Goal: Task Accomplishment & Management: Manage account settings

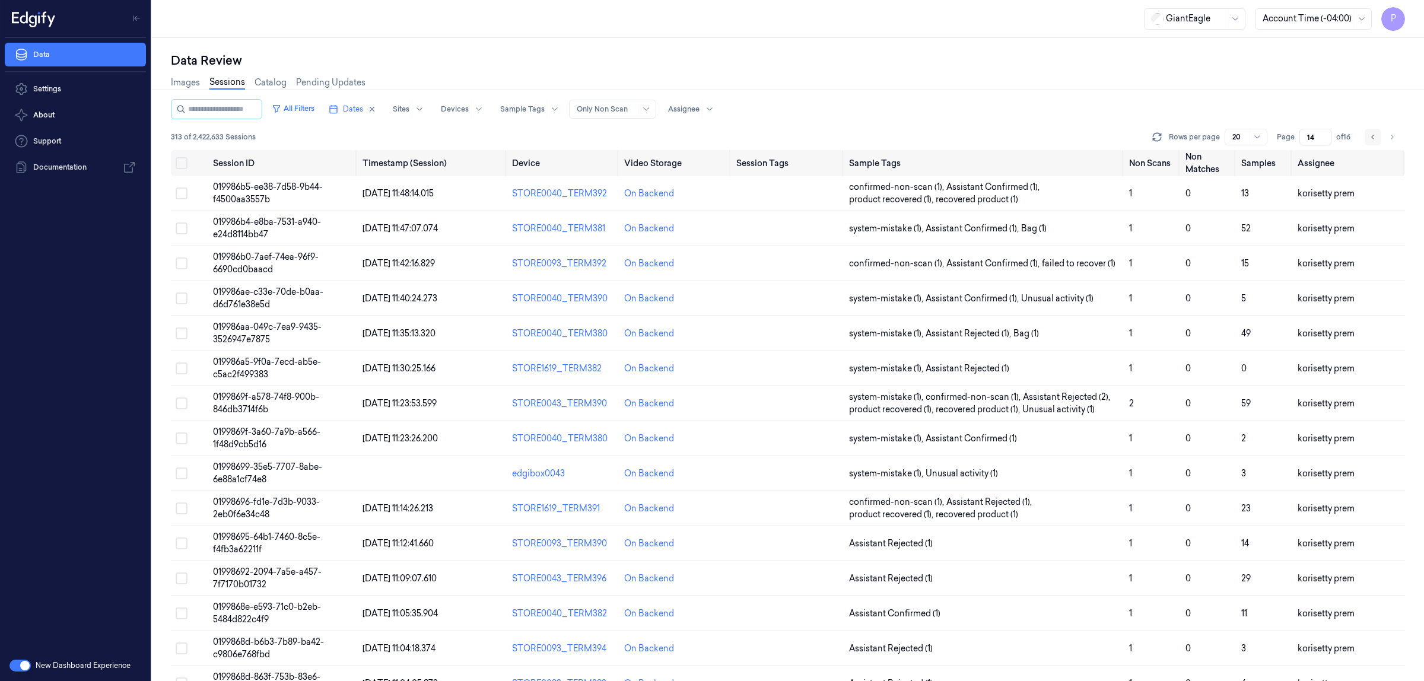
click at [1372, 135] on icon "Go to previous page" at bounding box center [1373, 136] width 7 height 9
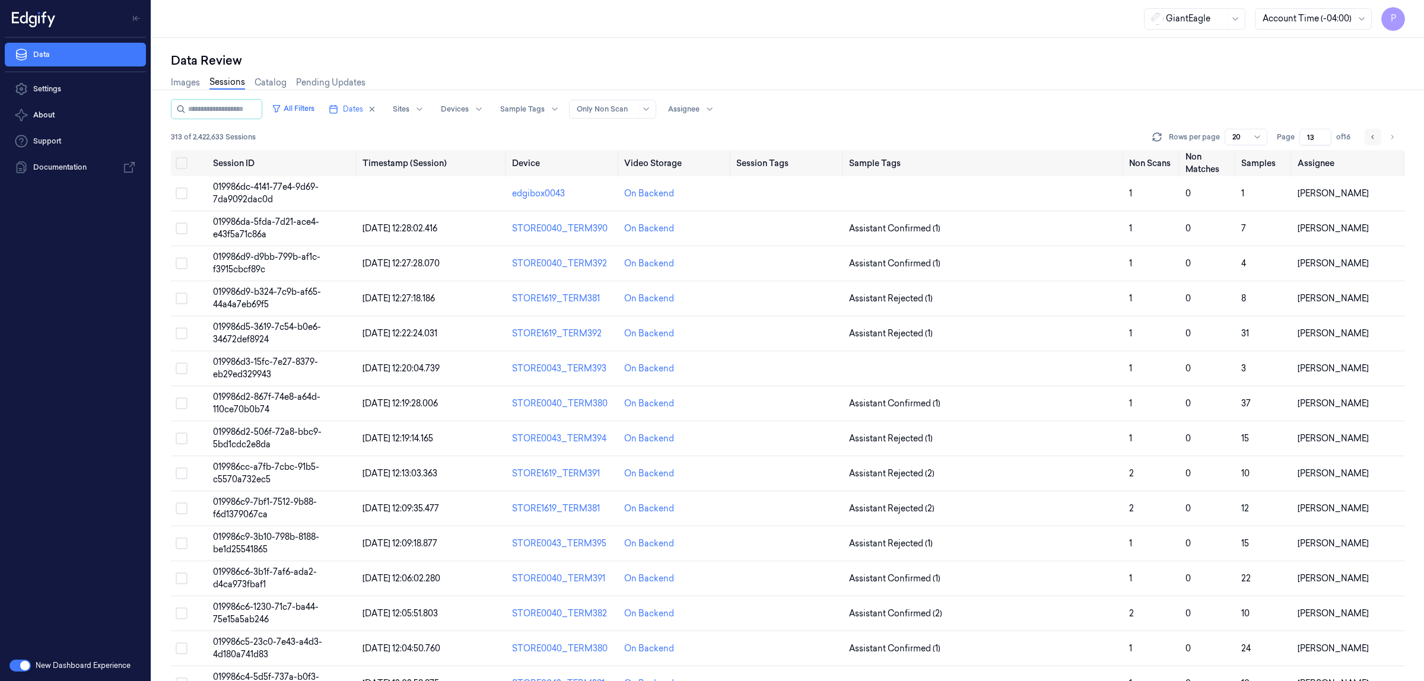
click at [1372, 135] on icon "Go to previous page" at bounding box center [1373, 136] width 7 height 9
type input "11"
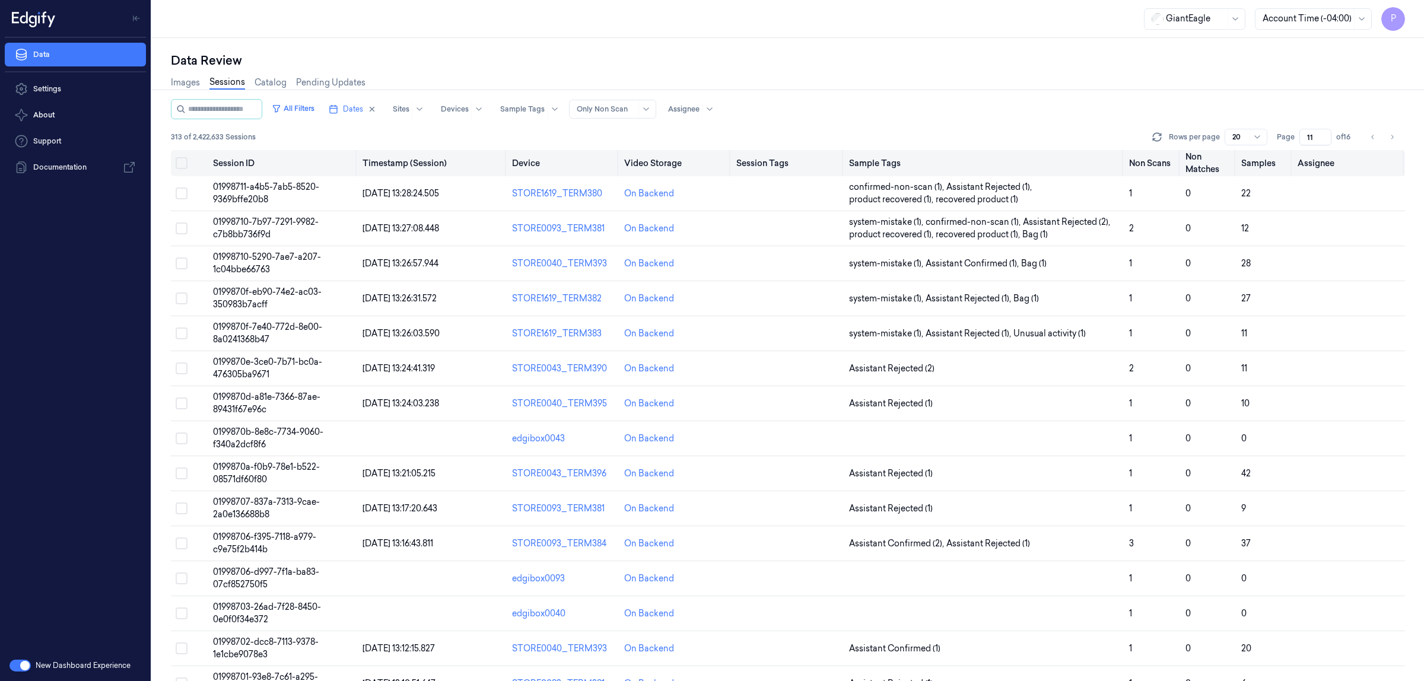
click at [179, 162] on button "Select all" at bounding box center [182, 163] width 12 height 12
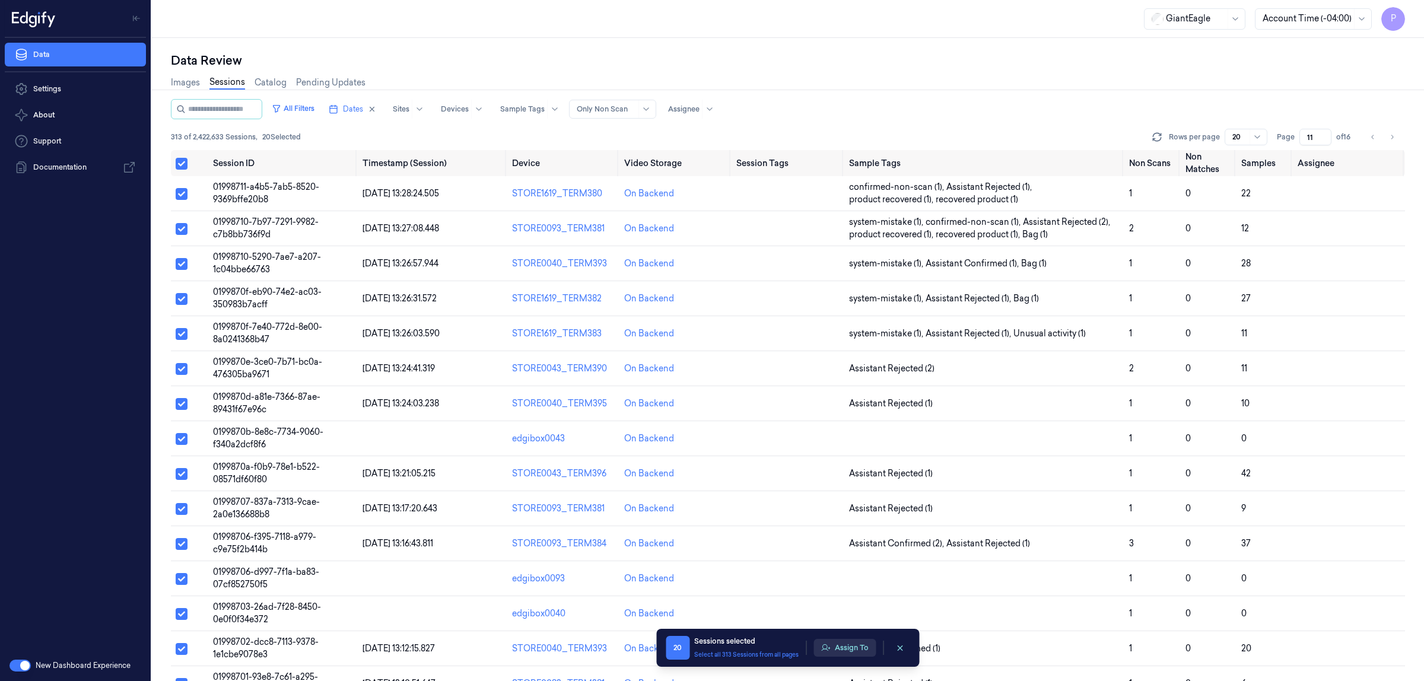
click at [856, 642] on button "Assign To" at bounding box center [845, 648] width 62 height 18
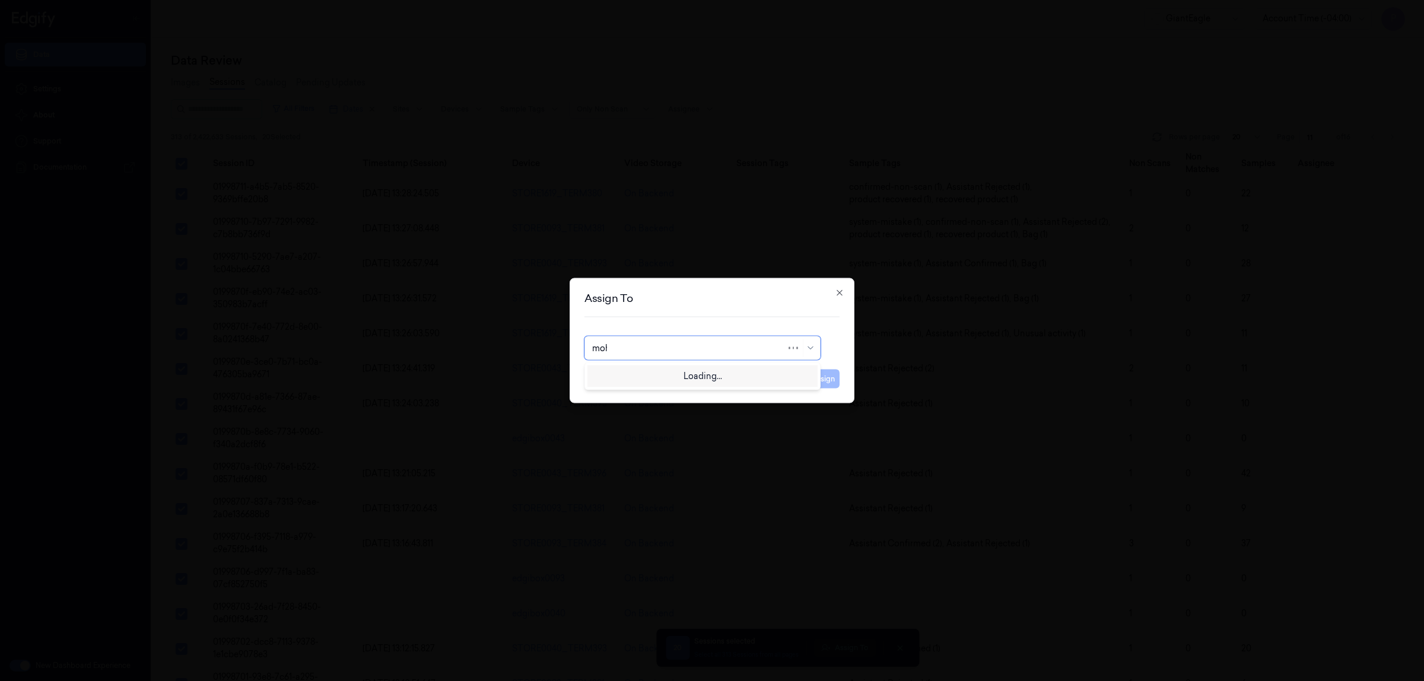
type input "moha"
click at [698, 375] on div "[PERSON_NAME]" at bounding box center [702, 375] width 221 height 12
click at [817, 376] on button "Assign" at bounding box center [823, 379] width 33 height 19
click at [823, 379] on button "Assign" at bounding box center [823, 379] width 33 height 19
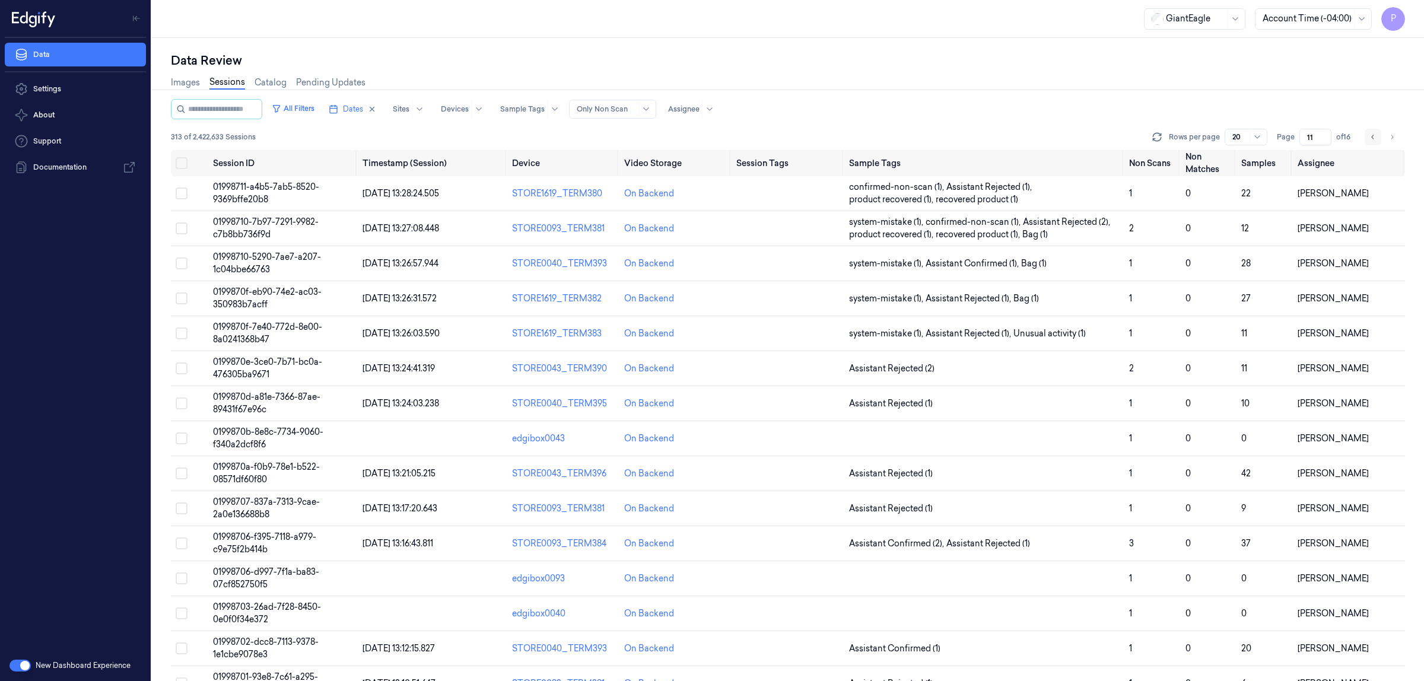
click at [1367, 135] on button "Go to previous page" at bounding box center [1373, 137] width 17 height 17
type input "10"
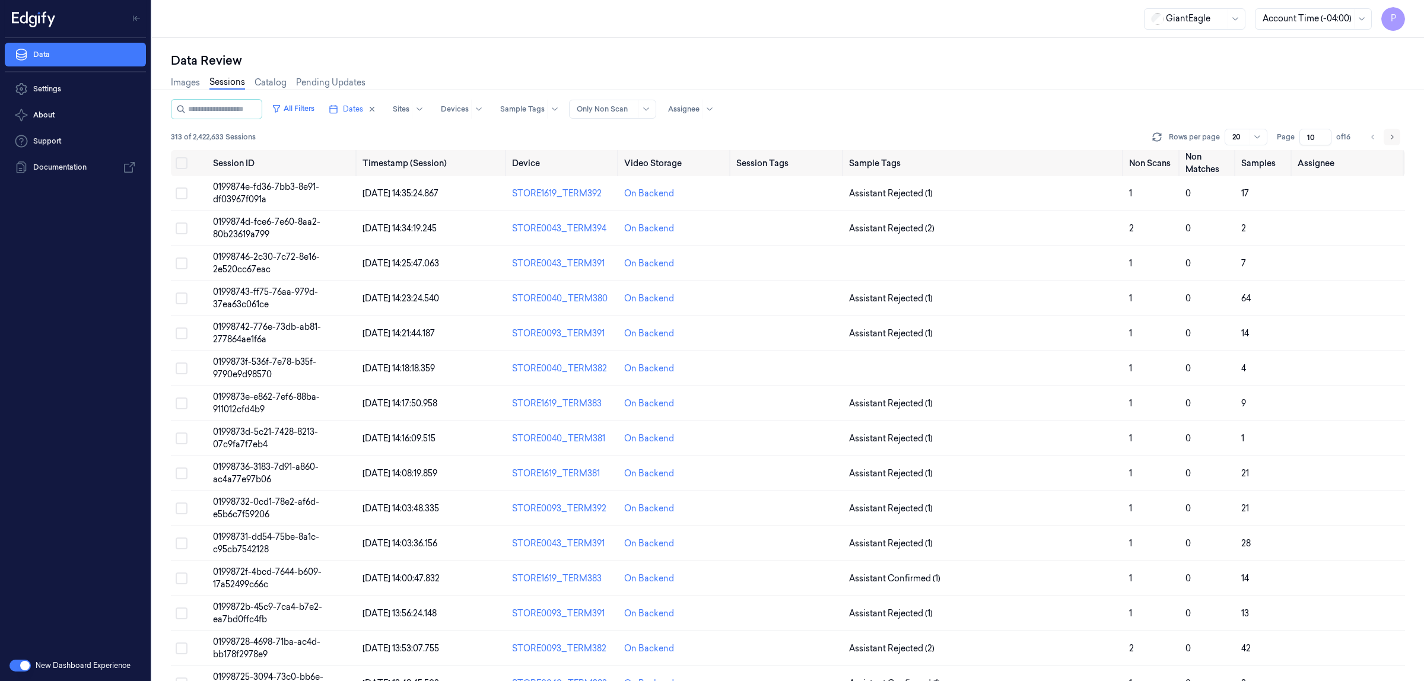
click at [1393, 138] on icon "Go to next page" at bounding box center [1392, 136] width 7 height 9
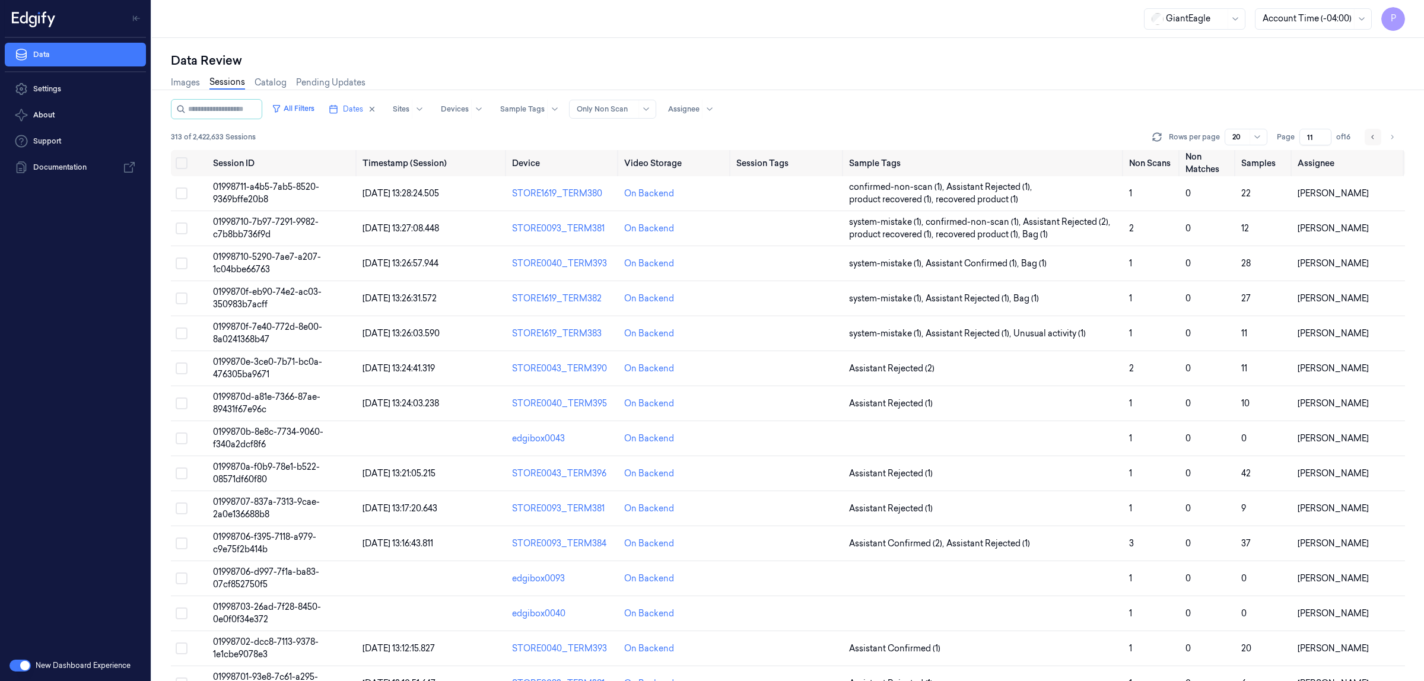
click at [1373, 141] on button "Go to previous page" at bounding box center [1373, 137] width 17 height 17
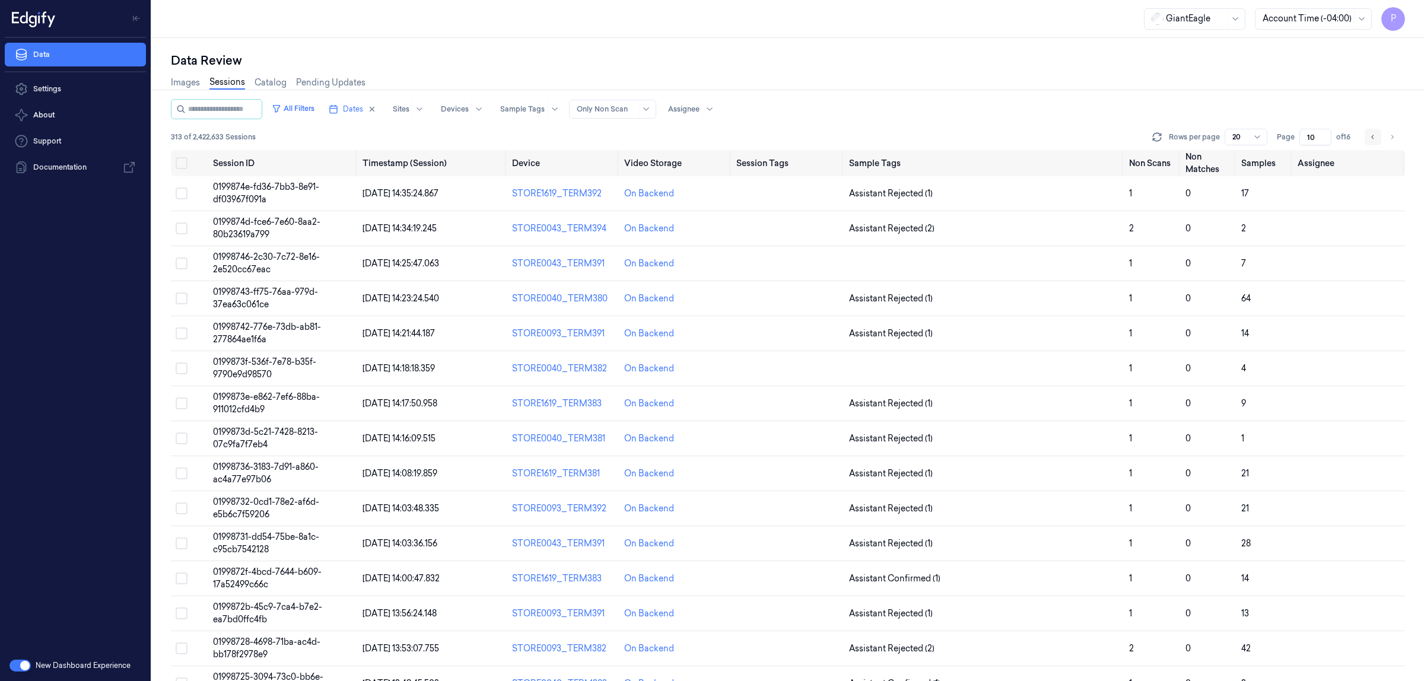
click at [1374, 135] on icon "Go to previous page" at bounding box center [1373, 136] width 7 height 9
click at [1391, 138] on icon "Go to next page" at bounding box center [1392, 136] width 7 height 9
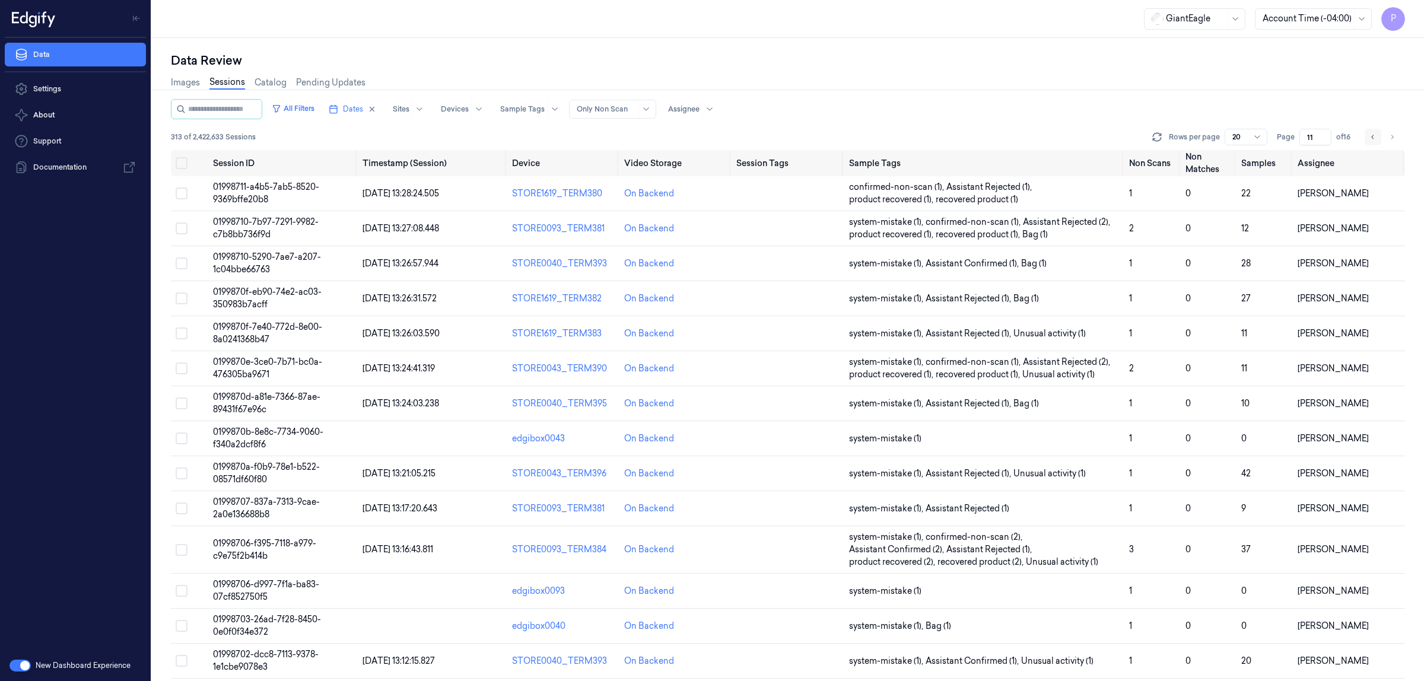
click at [1371, 132] on icon "Go to previous page" at bounding box center [1373, 136] width 7 height 9
type input "10"
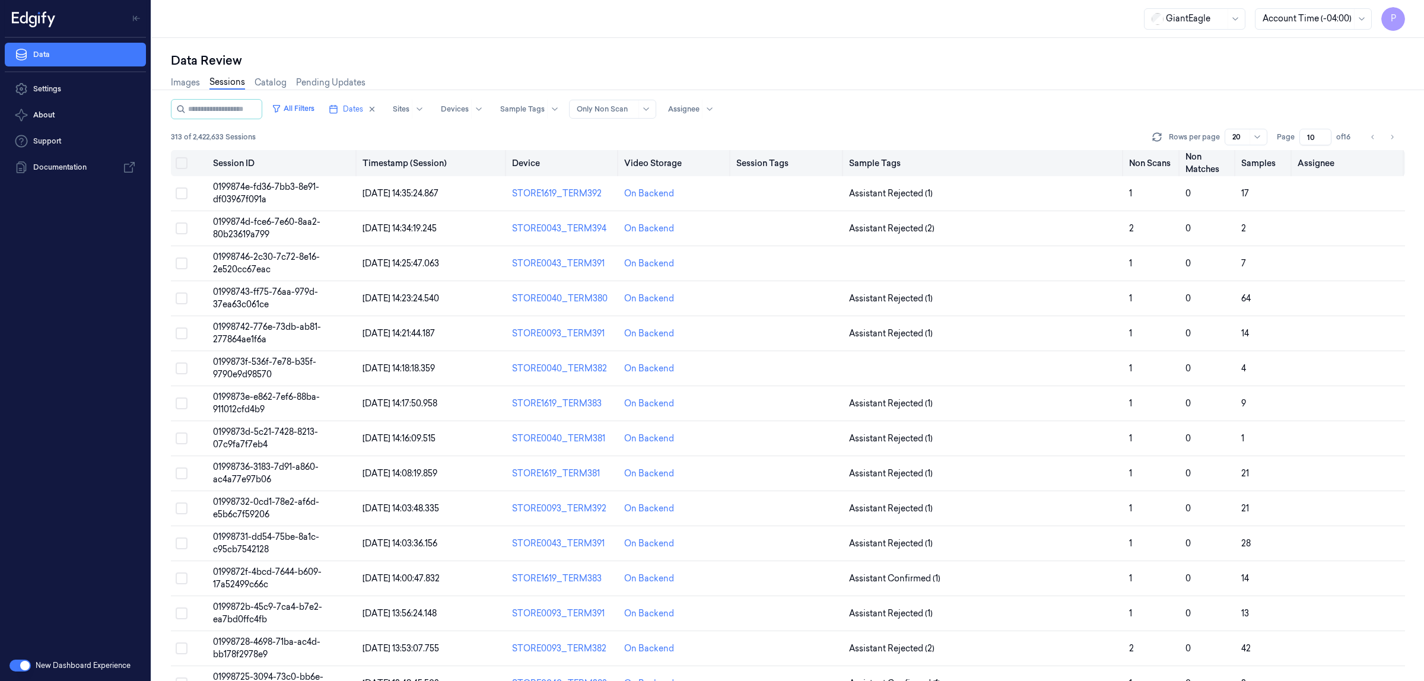
click at [179, 162] on button "Select all" at bounding box center [182, 163] width 12 height 12
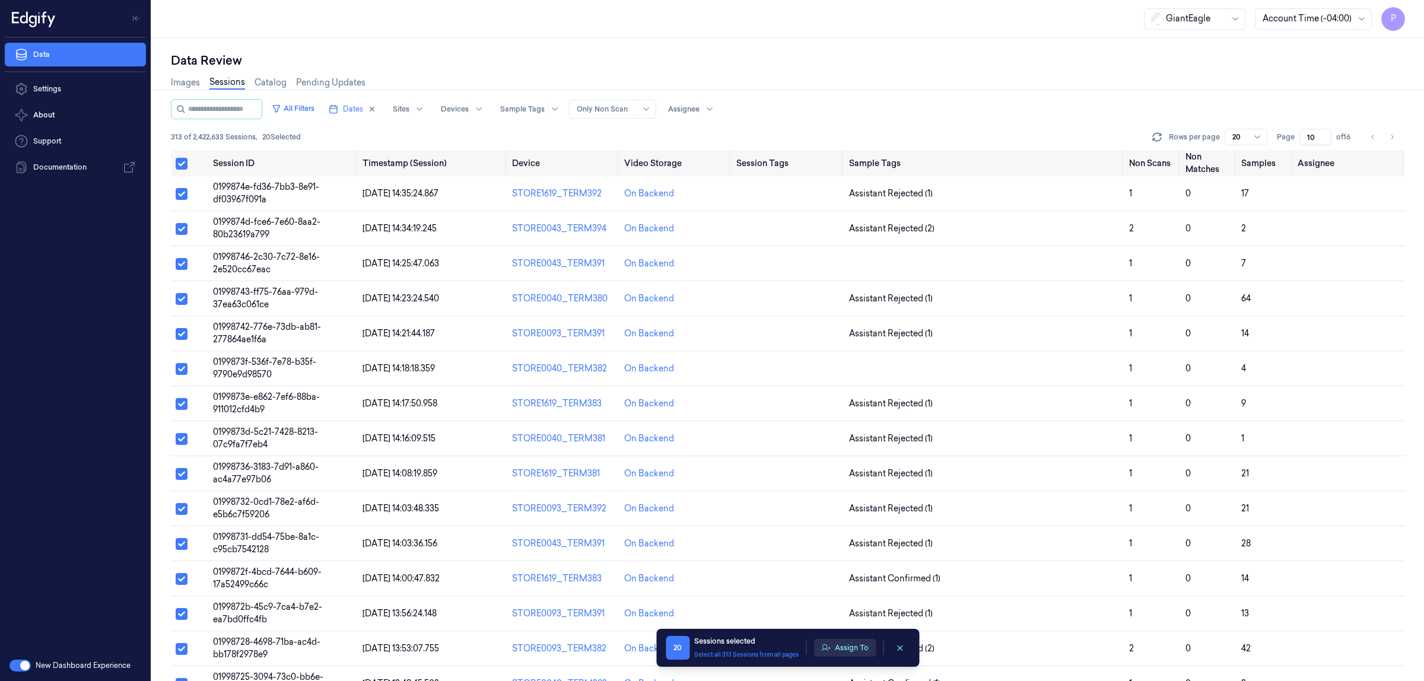
click at [856, 651] on button "Assign To" at bounding box center [845, 648] width 62 height 18
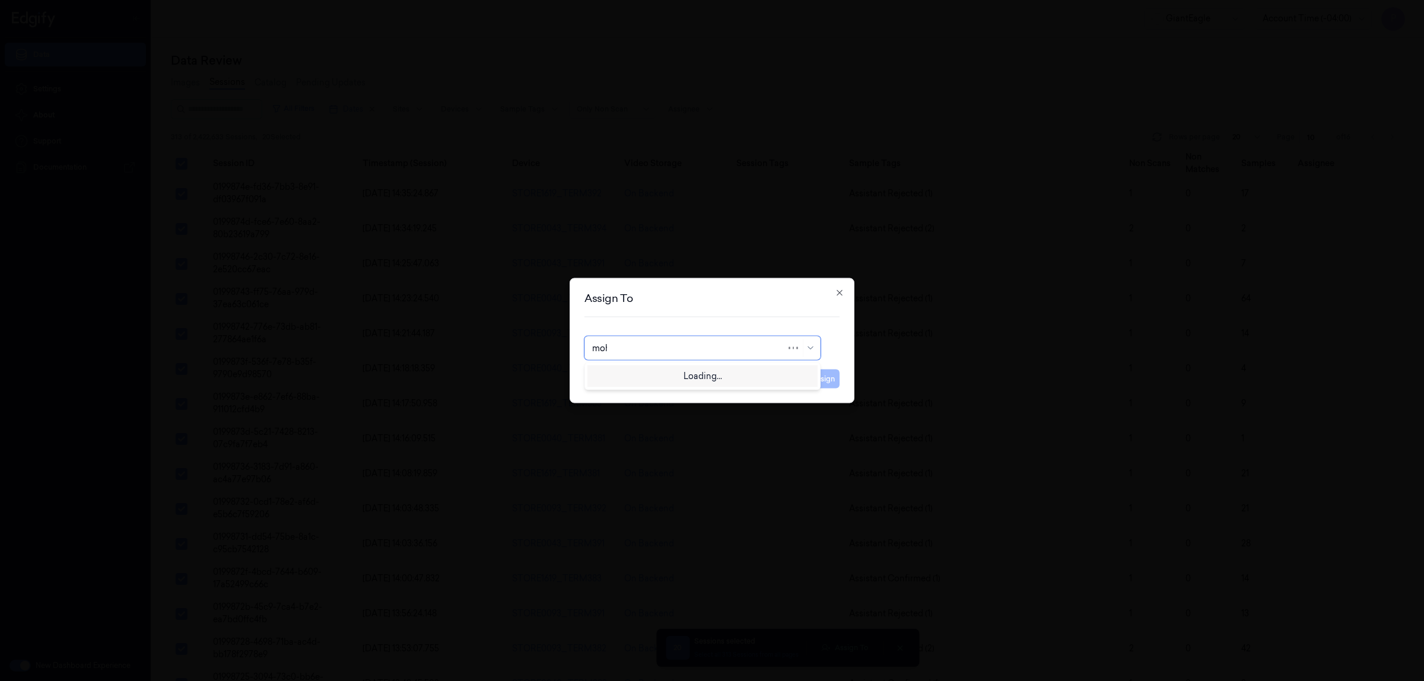
type input "moha"
click at [702, 382] on div "[PERSON_NAME]" at bounding box center [703, 376] width 230 height 20
click at [818, 379] on button "Assign" at bounding box center [823, 379] width 33 height 19
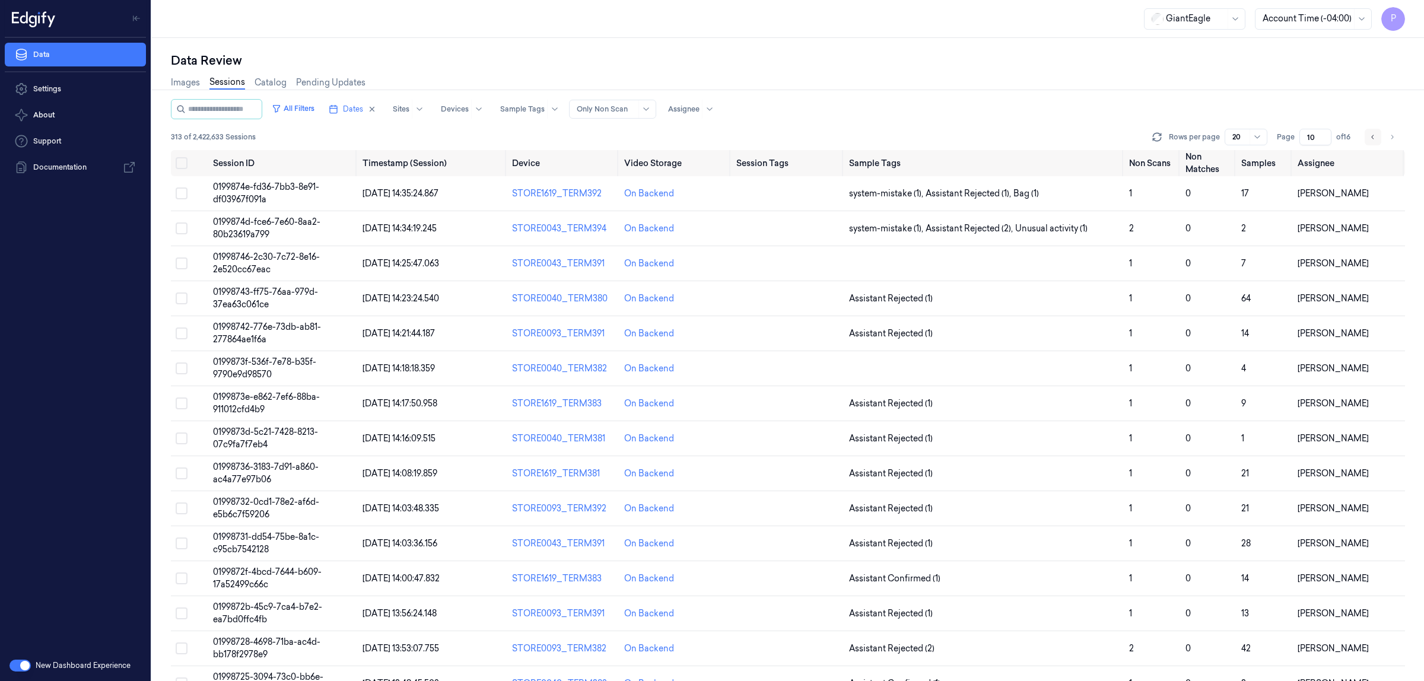
click at [1372, 136] on icon "Go to previous page" at bounding box center [1373, 137] width 2 height 4
type input "9"
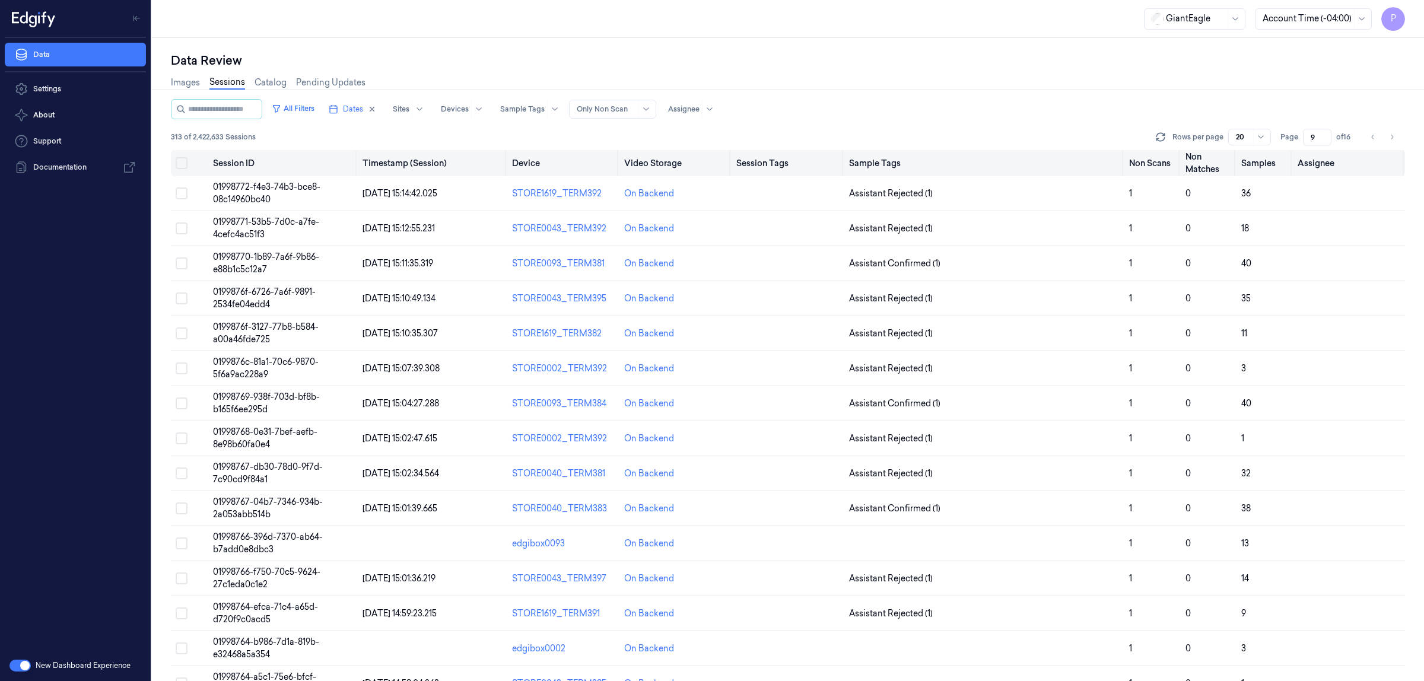
click at [183, 167] on button "Select all" at bounding box center [182, 163] width 12 height 12
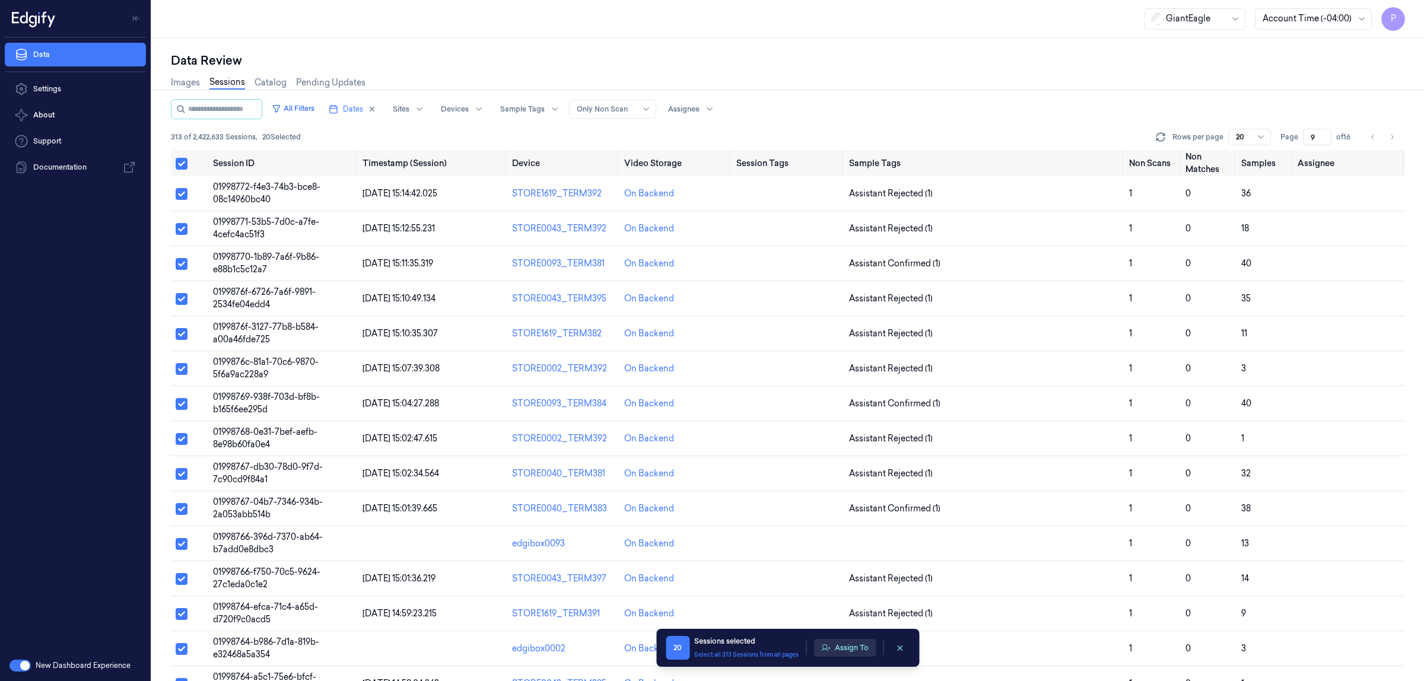
click at [849, 651] on button "Assign To" at bounding box center [845, 648] width 62 height 18
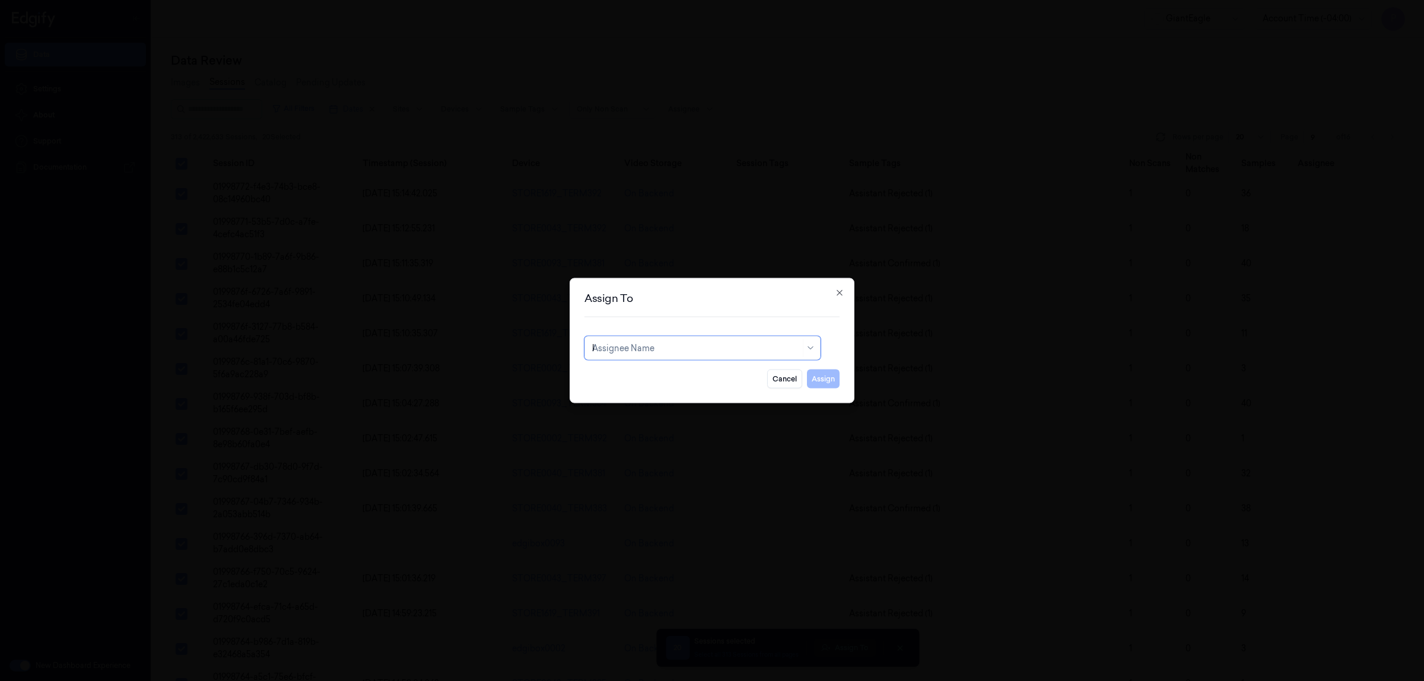
type input "ko"
click at [720, 386] on div "korisetty prem" at bounding box center [703, 376] width 236 height 26
click at [720, 378] on div "korisetty prem" at bounding box center [702, 375] width 221 height 12
click at [825, 378] on button "Assign" at bounding box center [823, 379] width 33 height 19
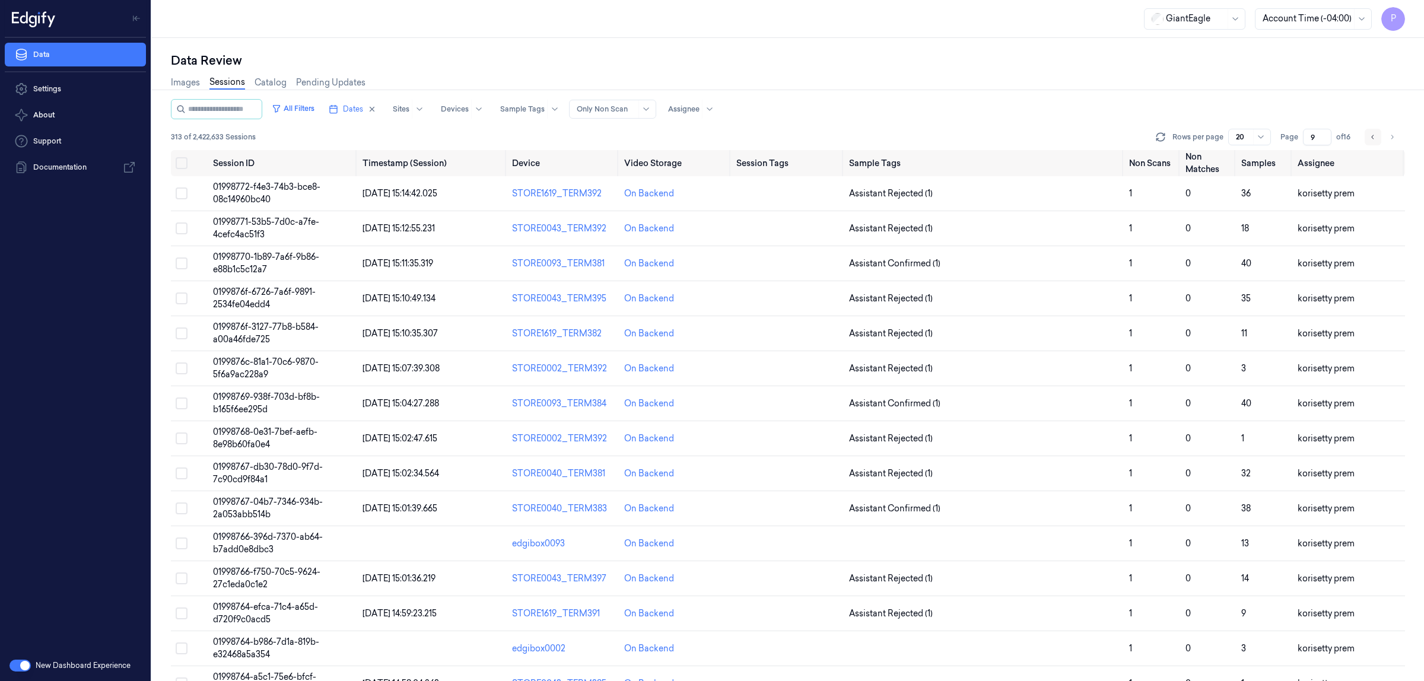
click at [1370, 138] on icon "Go to previous page" at bounding box center [1373, 136] width 7 height 9
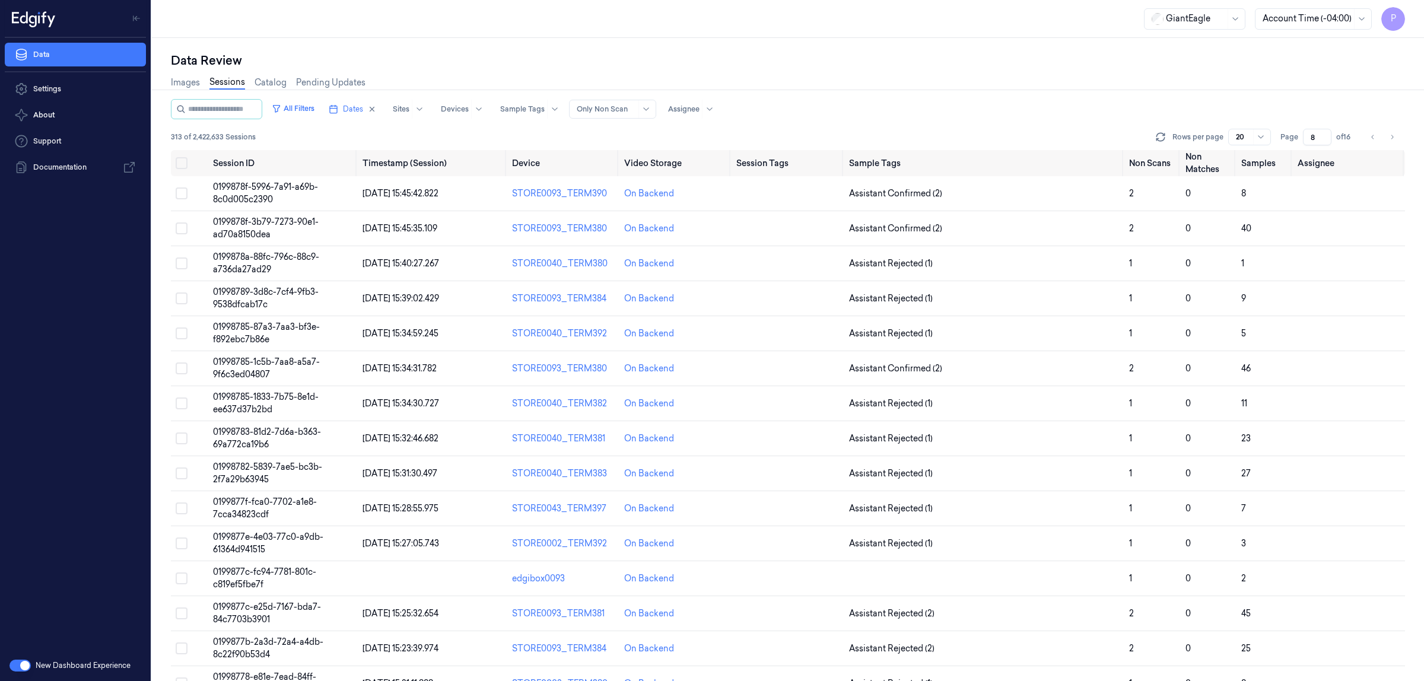
drag, startPoint x: 1313, startPoint y: 138, endPoint x: 1303, endPoint y: 140, distance: 10.2
click at [1303, 140] on input "8" at bounding box center [1317, 137] width 28 height 17
click at [1129, 84] on div "Images Sessions Catalog Pending Updates" at bounding box center [788, 84] width 1234 height 30
click at [1392, 135] on icon "Go to next page" at bounding box center [1393, 137] width 2 height 4
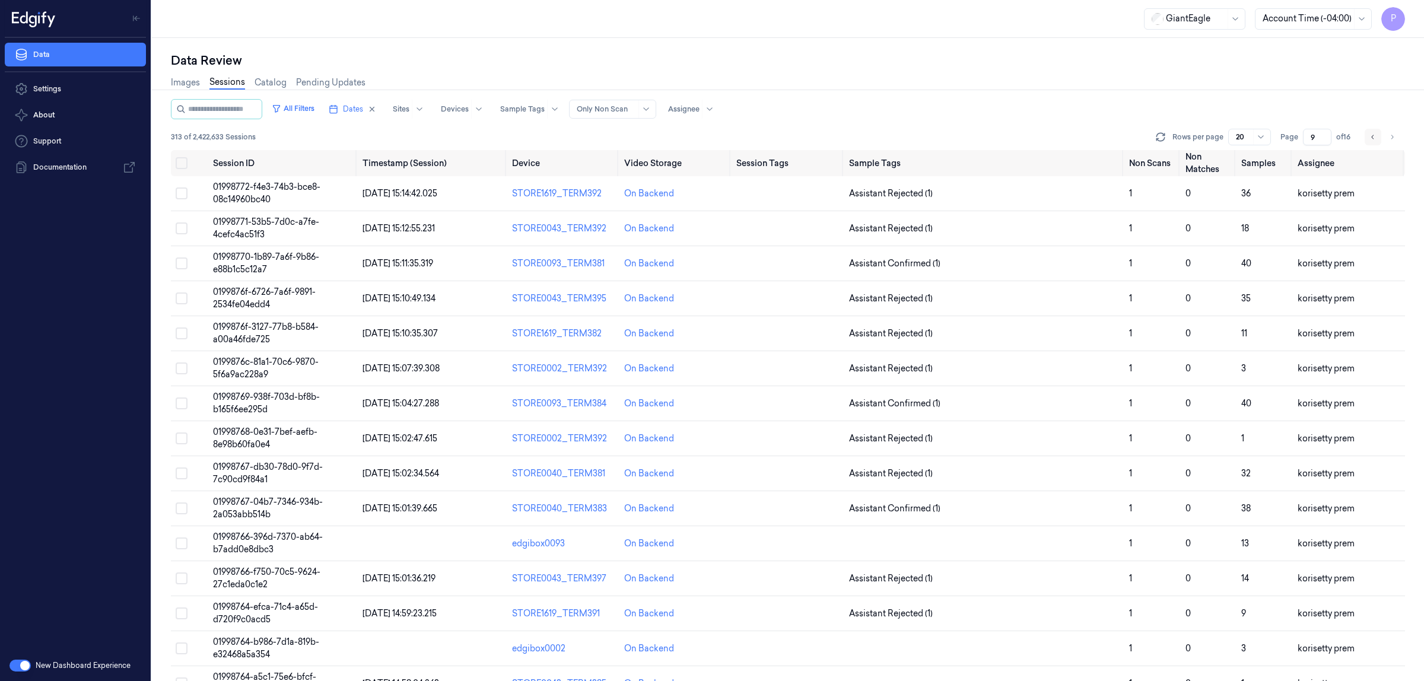
click at [1373, 135] on icon "Go to previous page" at bounding box center [1373, 136] width 7 height 9
type input "8"
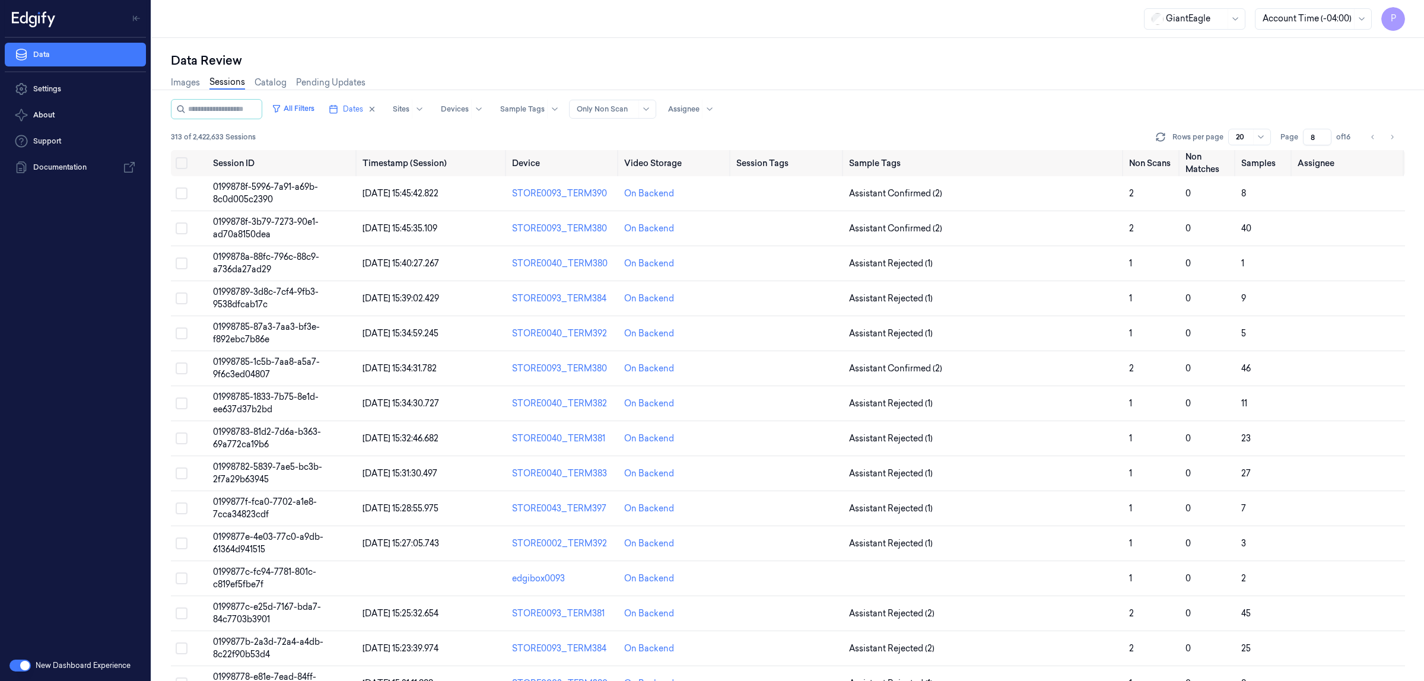
click at [1050, 58] on div "Data Review" at bounding box center [788, 60] width 1234 height 17
click at [179, 166] on button "Select all" at bounding box center [182, 163] width 12 height 12
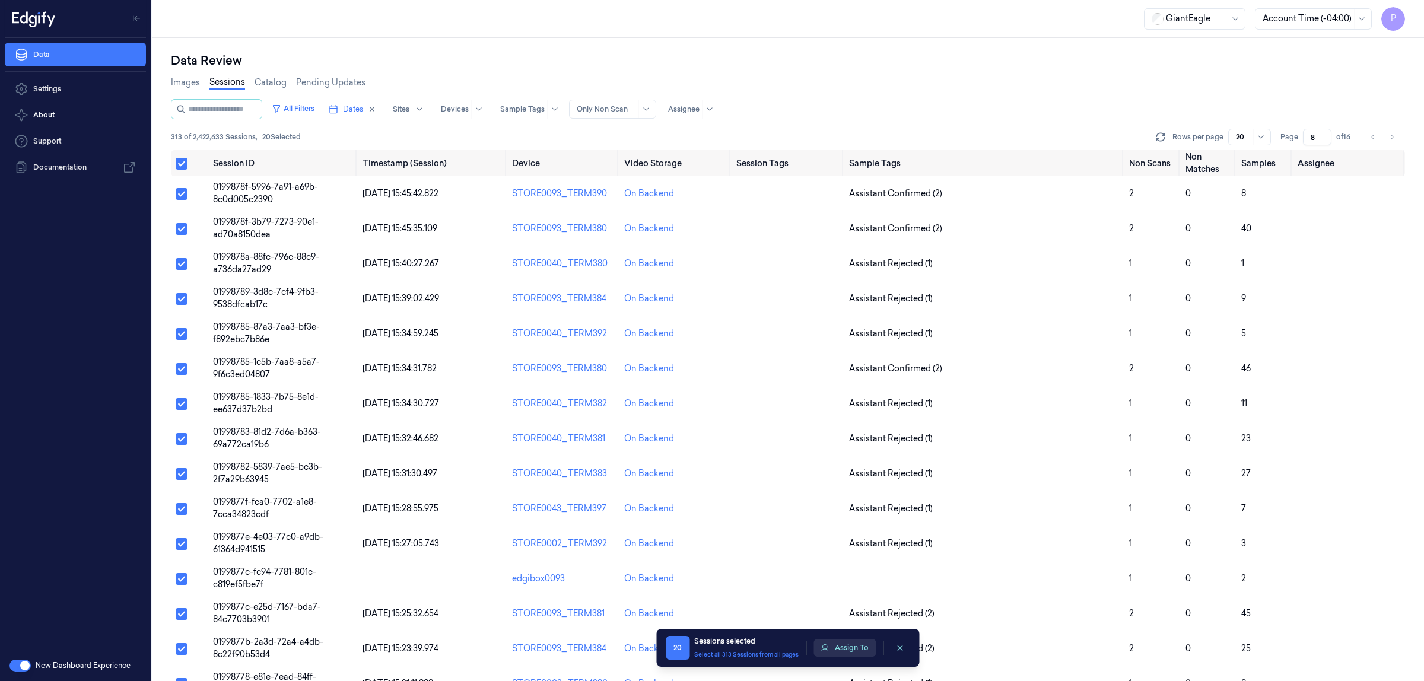
click at [840, 652] on button "Assign To" at bounding box center [845, 648] width 62 height 18
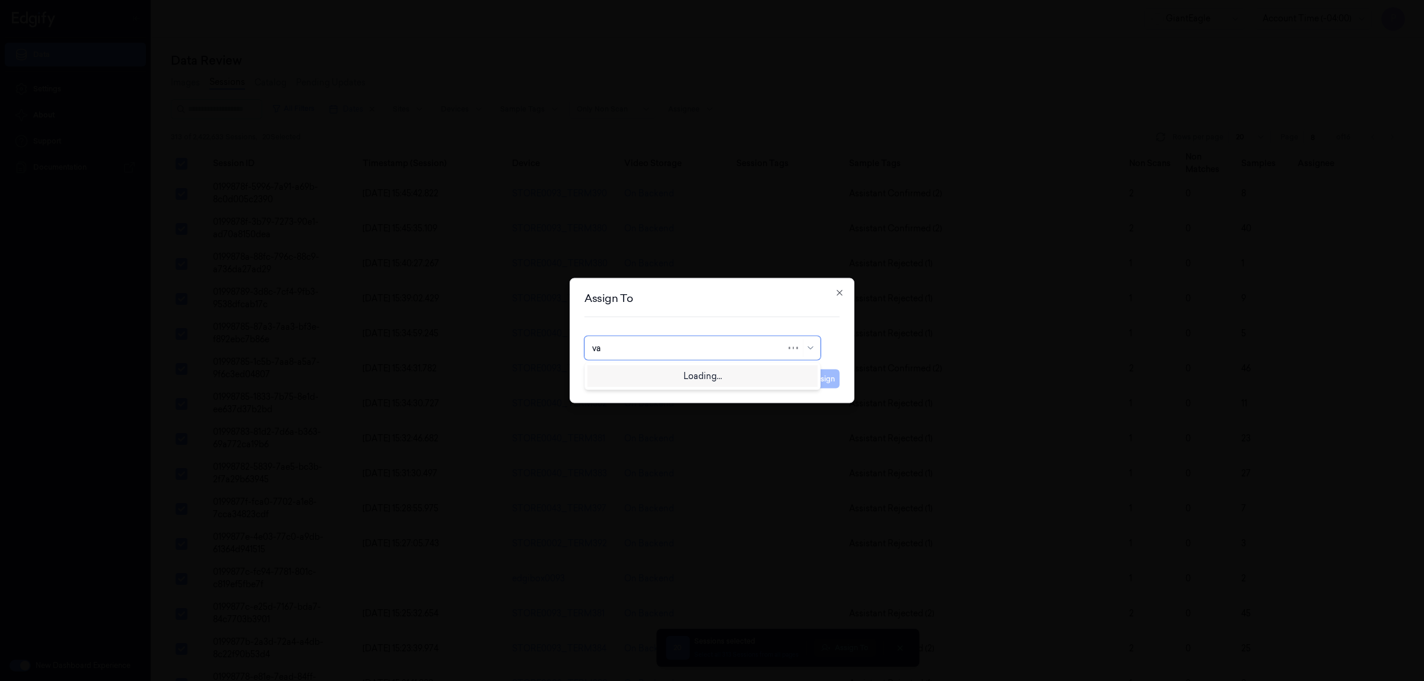
type input "var"
click at [636, 391] on div "[PERSON_NAME] g" at bounding box center [702, 395] width 221 height 12
click at [831, 380] on button "Assign" at bounding box center [823, 379] width 33 height 19
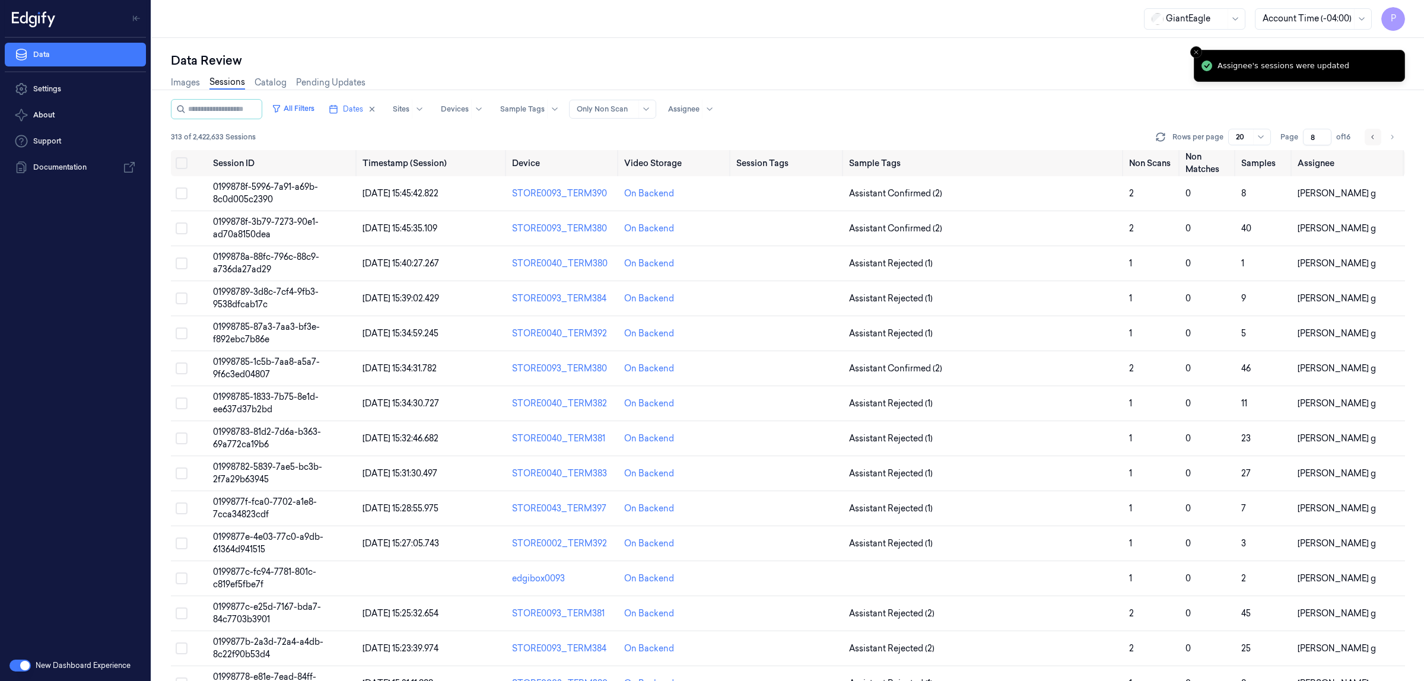
drag, startPoint x: 1392, startPoint y: 137, endPoint x: 1379, endPoint y: 139, distance: 13.9
click at [1392, 137] on icon "Go to next page" at bounding box center [1392, 136] width 7 height 9
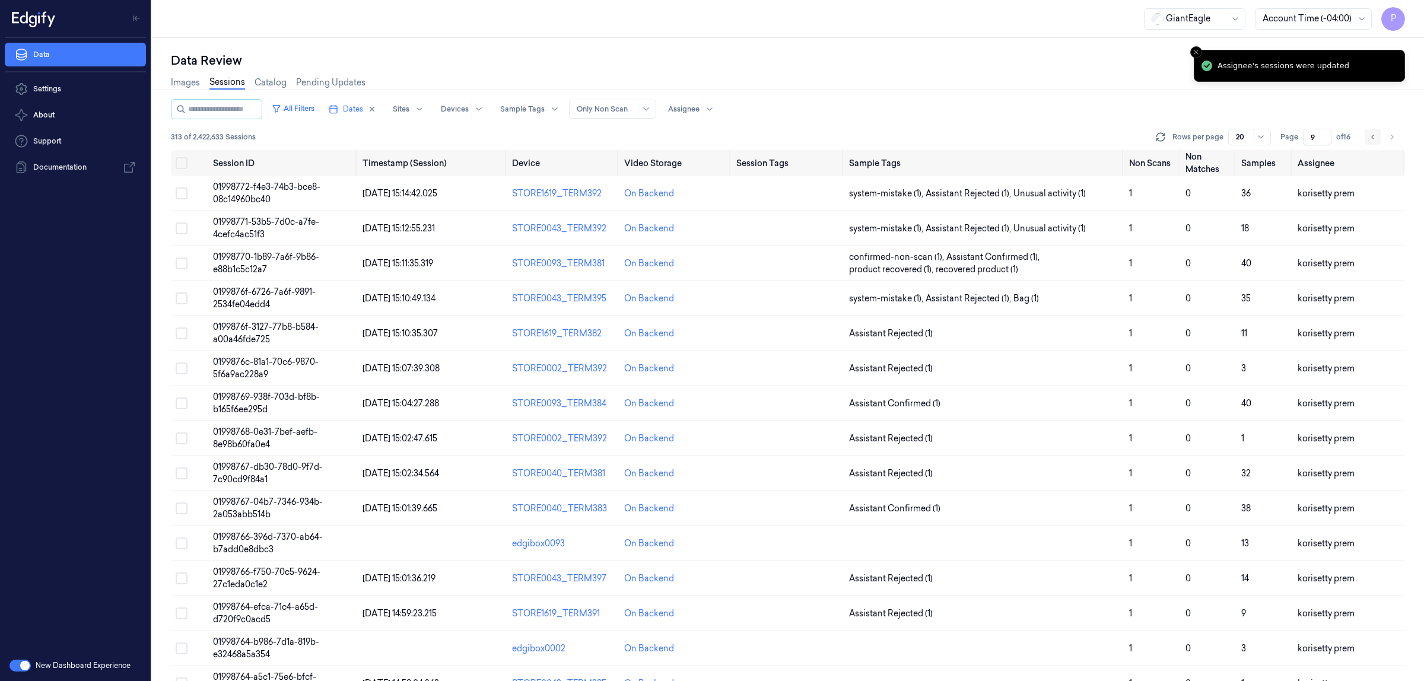
click at [1376, 138] on icon "Go to previous page" at bounding box center [1373, 136] width 7 height 9
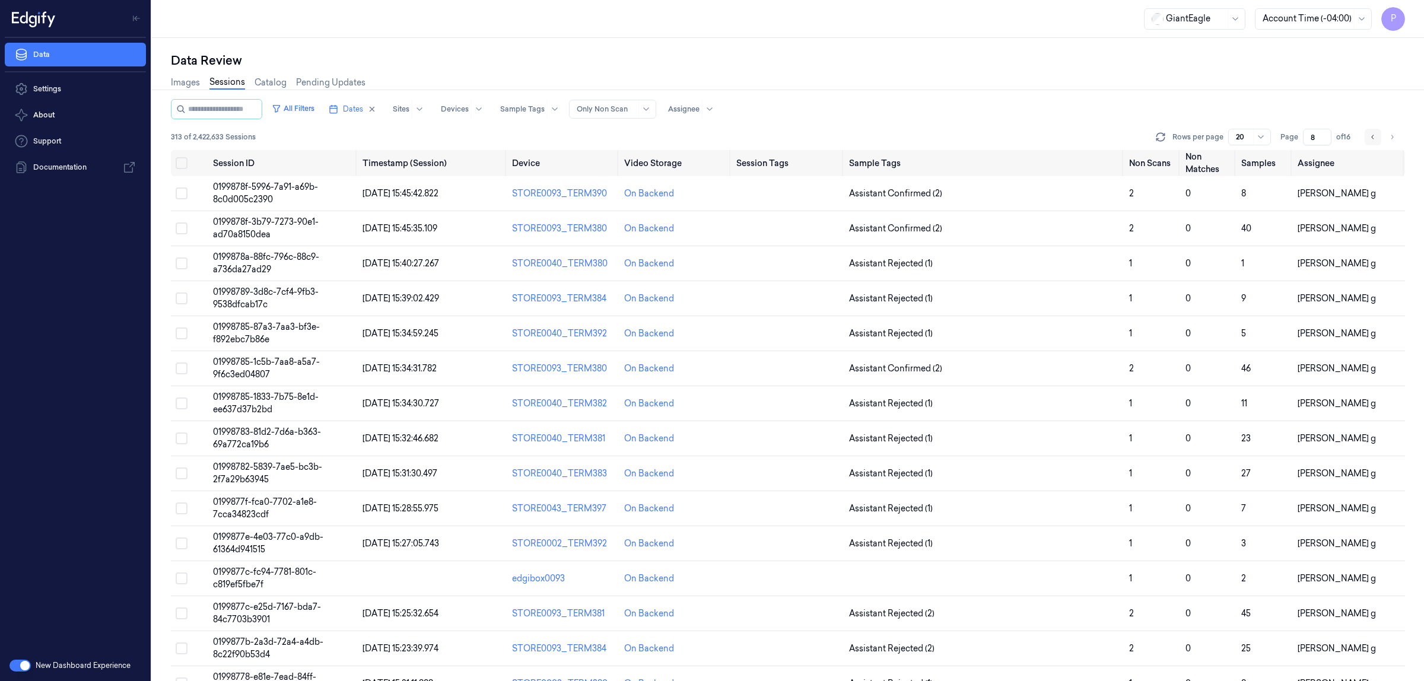
click at [1376, 138] on icon "Go to previous page" at bounding box center [1373, 136] width 7 height 9
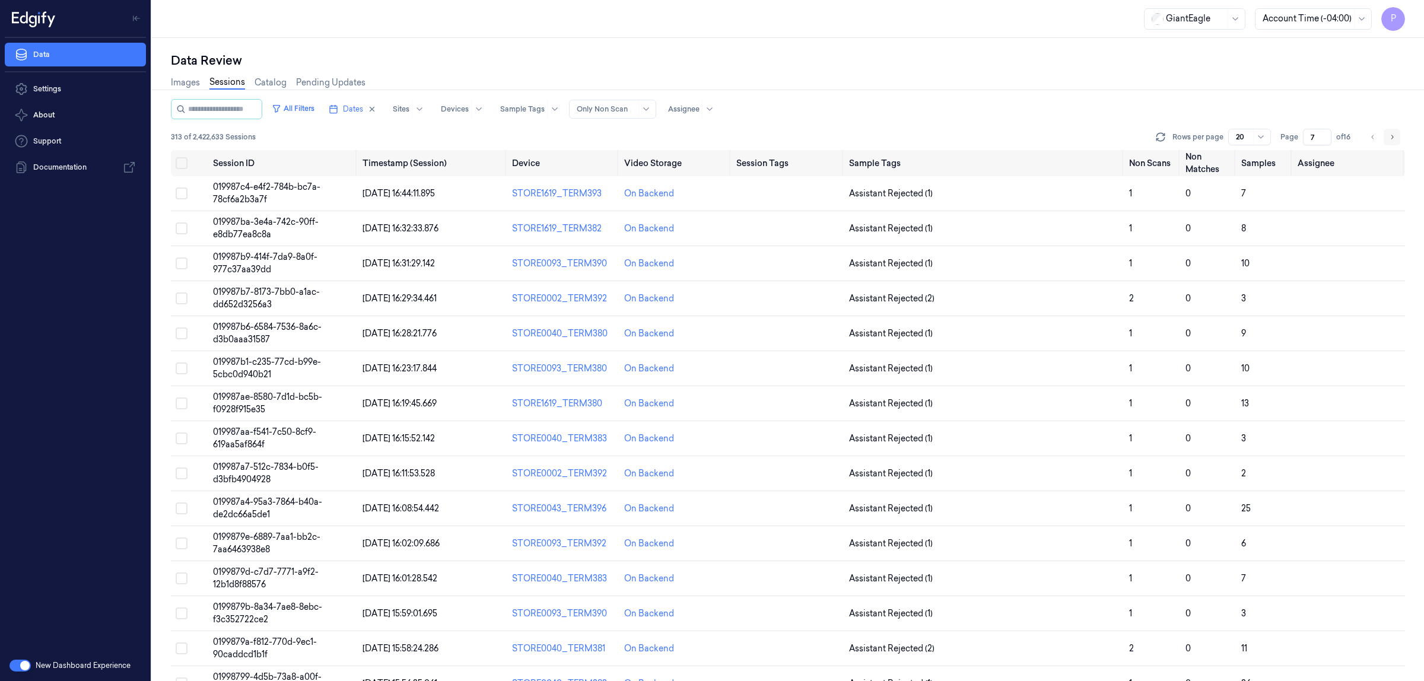
click at [1390, 138] on icon "Go to next page" at bounding box center [1392, 136] width 7 height 9
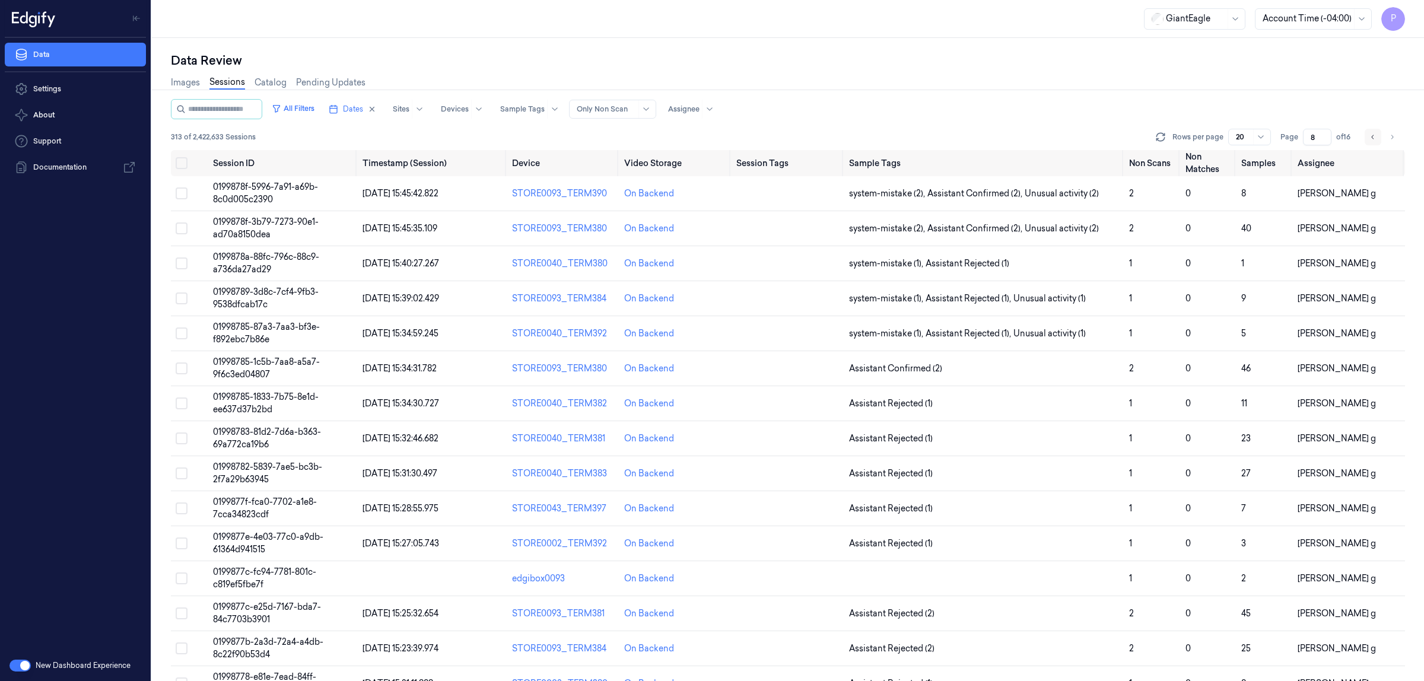
click at [1373, 137] on icon "Go to previous page" at bounding box center [1373, 136] width 7 height 9
type input "7"
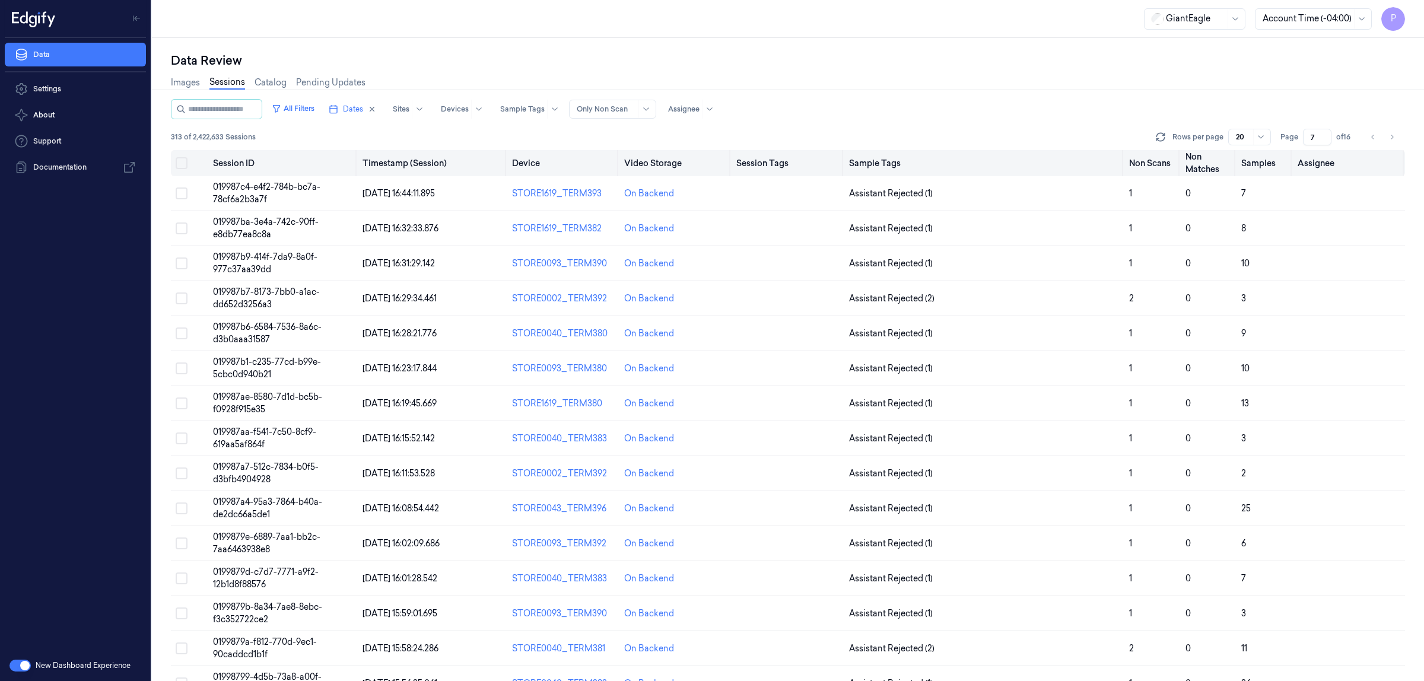
click at [178, 164] on button "Select all" at bounding box center [182, 163] width 12 height 12
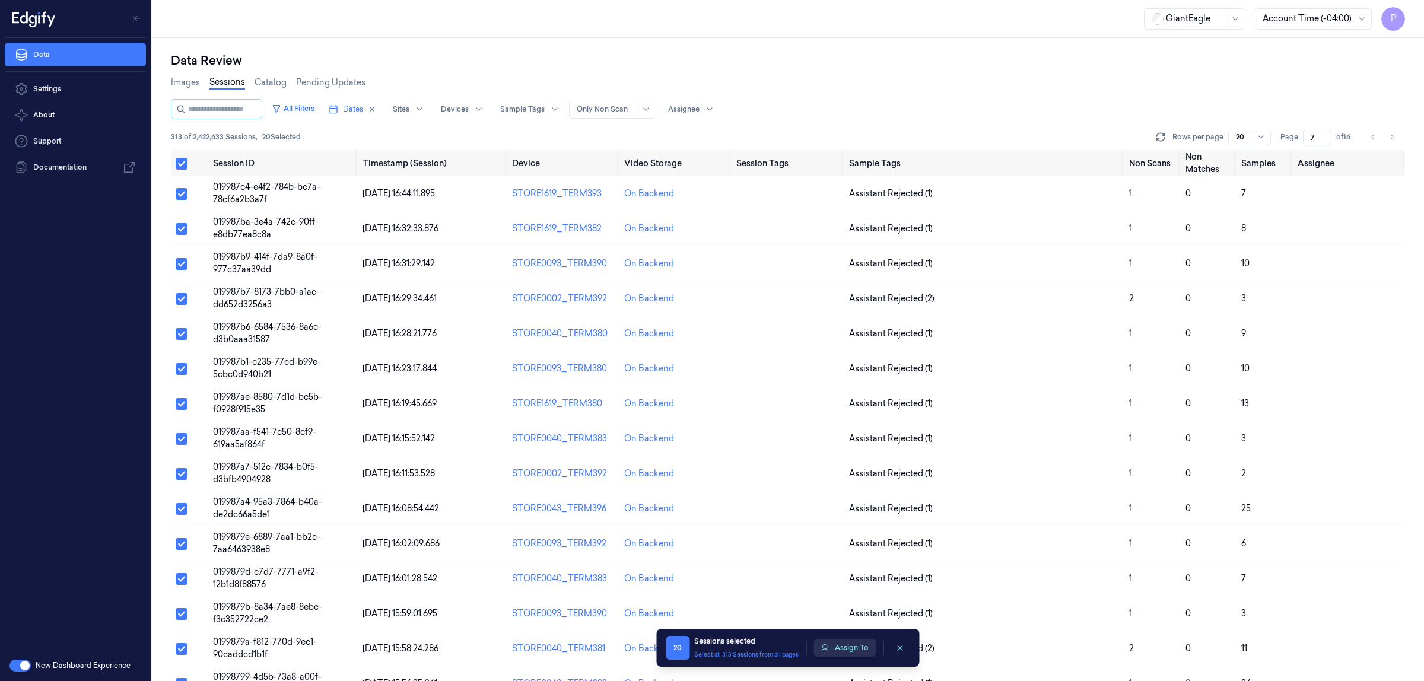
click at [859, 646] on button "Assign To" at bounding box center [845, 648] width 62 height 18
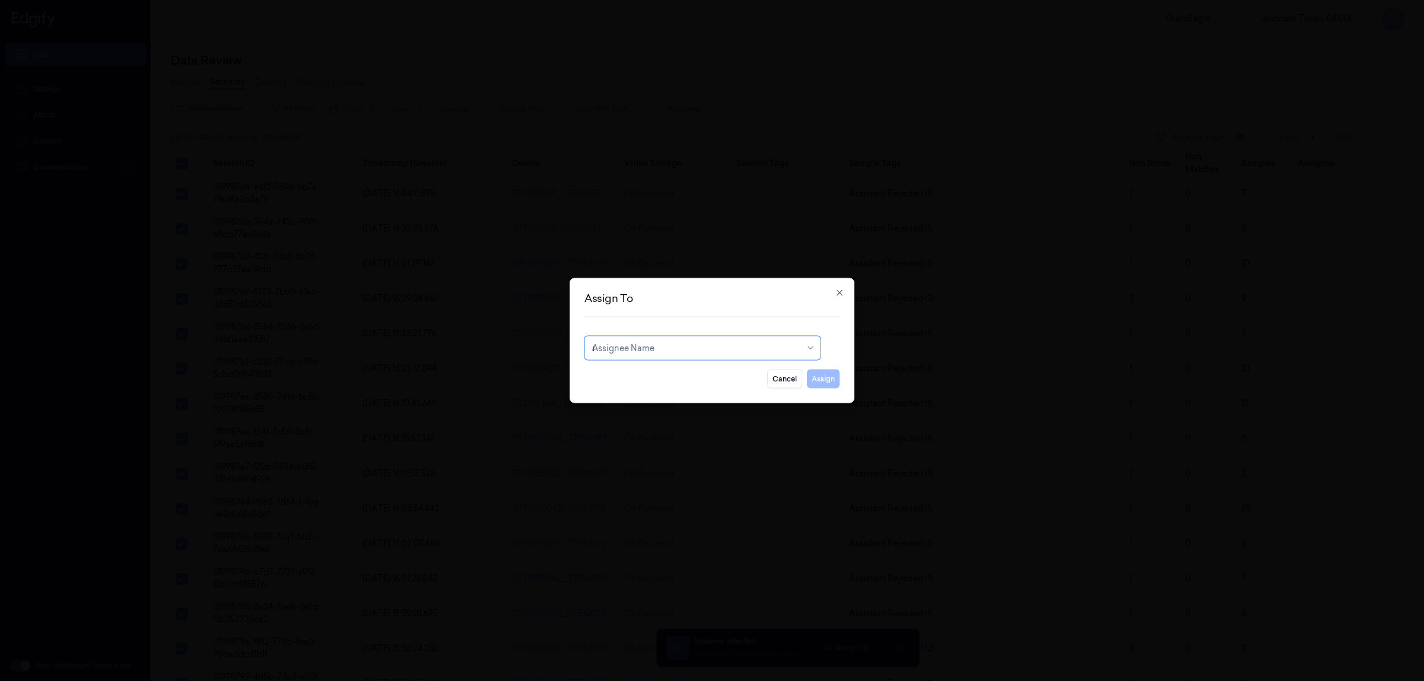
type input "an"
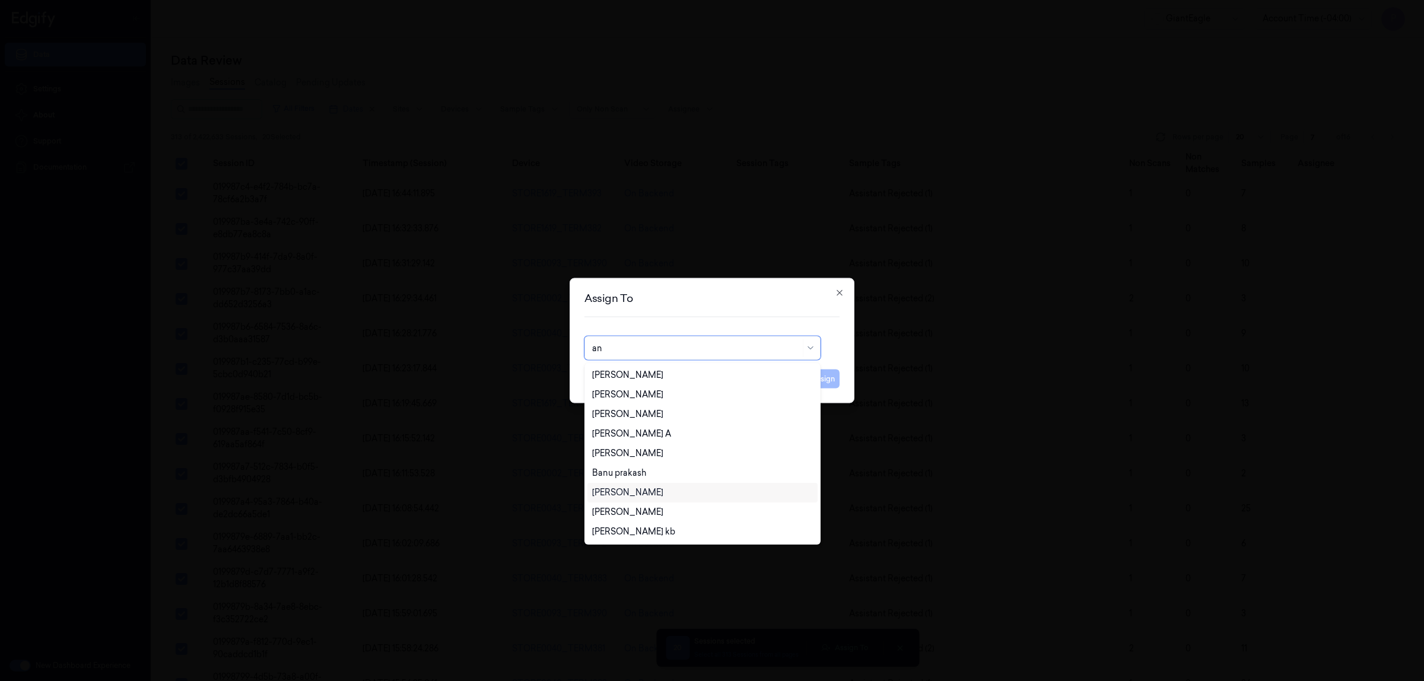
click at [624, 496] on div "[PERSON_NAME]" at bounding box center [627, 493] width 71 height 12
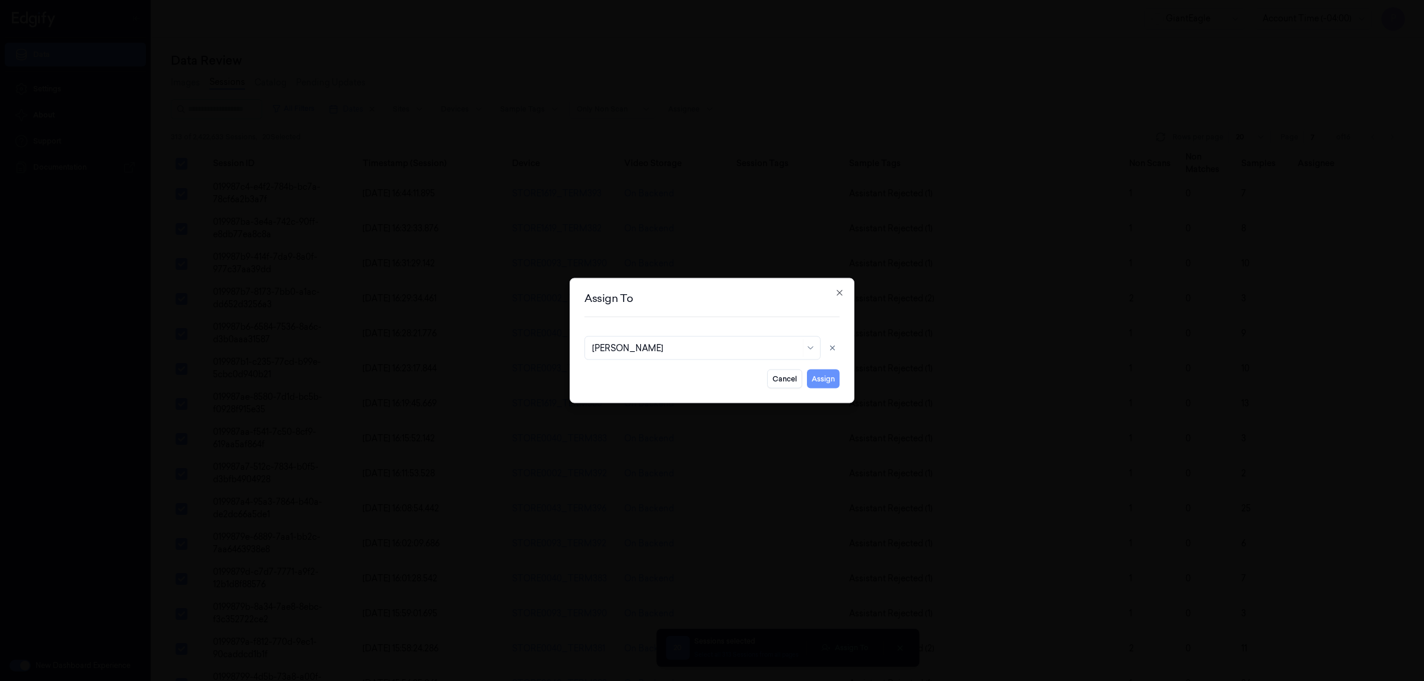
click at [819, 383] on button "Assign" at bounding box center [823, 379] width 33 height 19
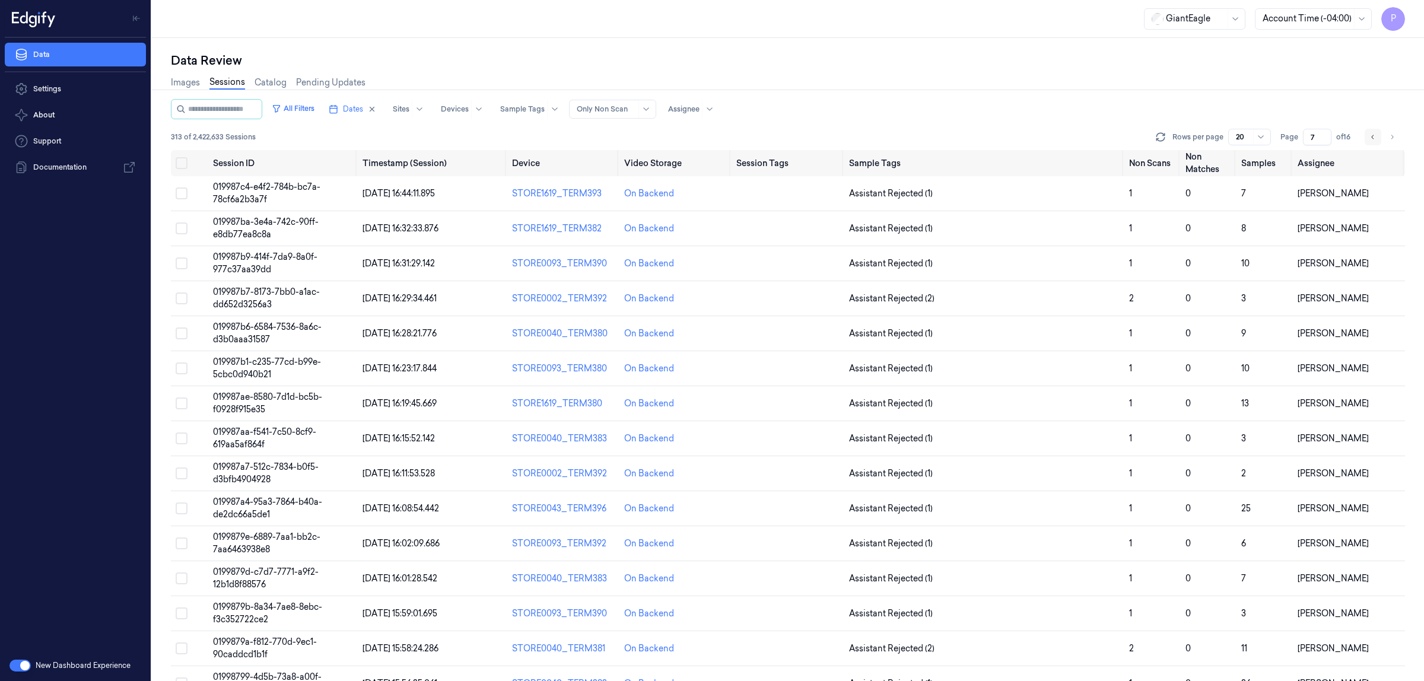
click at [1368, 138] on button "Go to previous page" at bounding box center [1373, 137] width 17 height 17
type input "6"
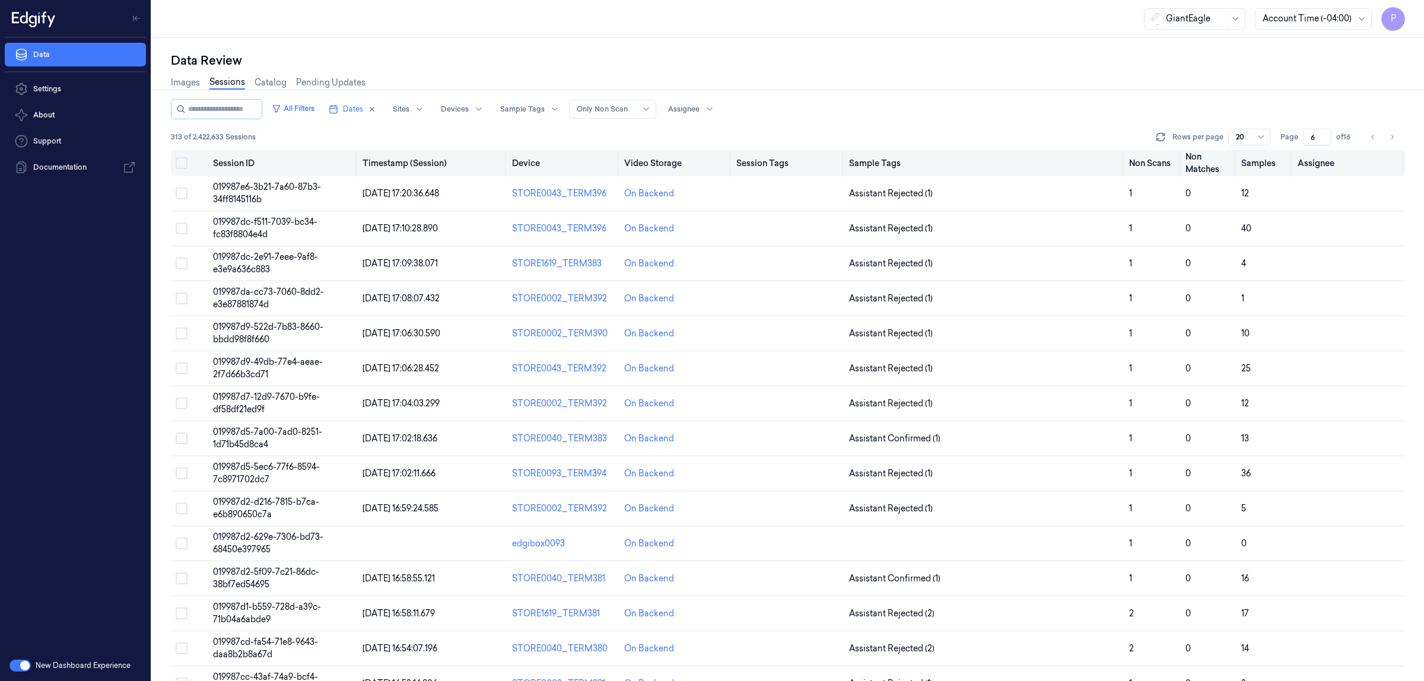
click at [179, 166] on button "Select all" at bounding box center [182, 163] width 12 height 12
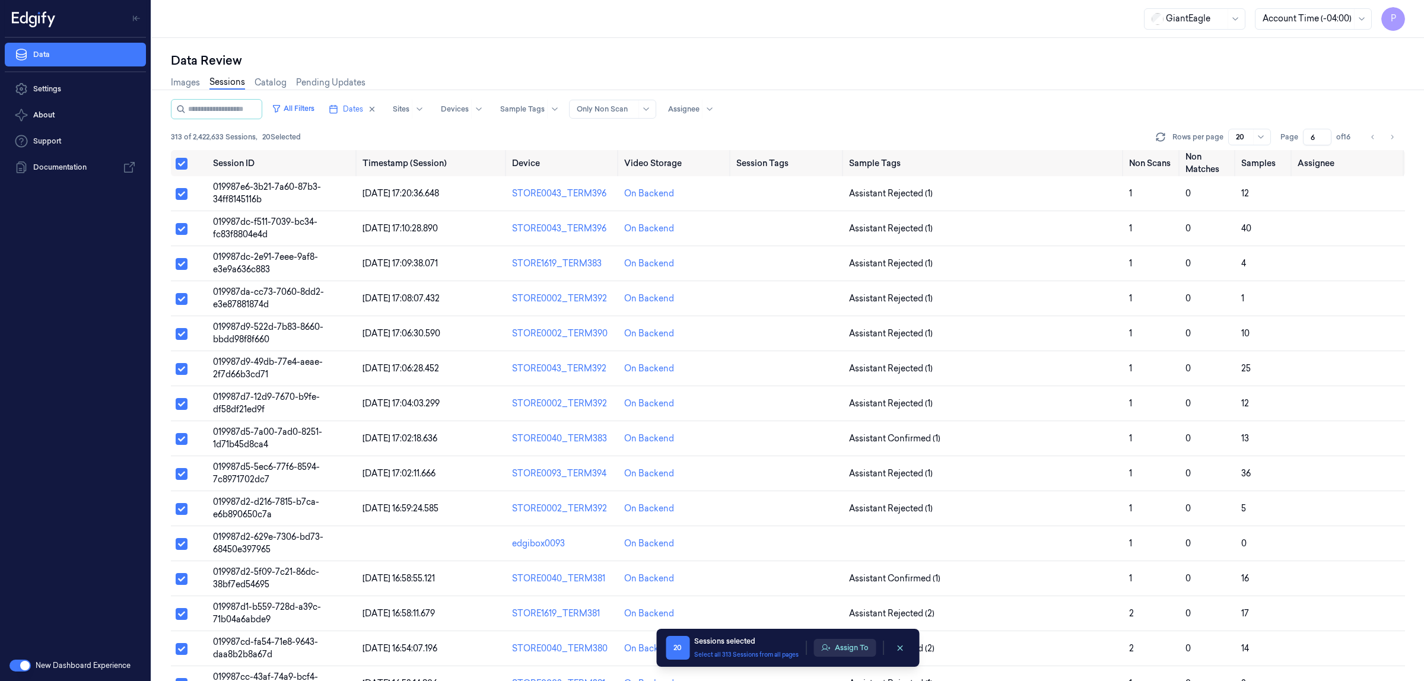
click at [859, 645] on button "Assign To" at bounding box center [845, 648] width 62 height 18
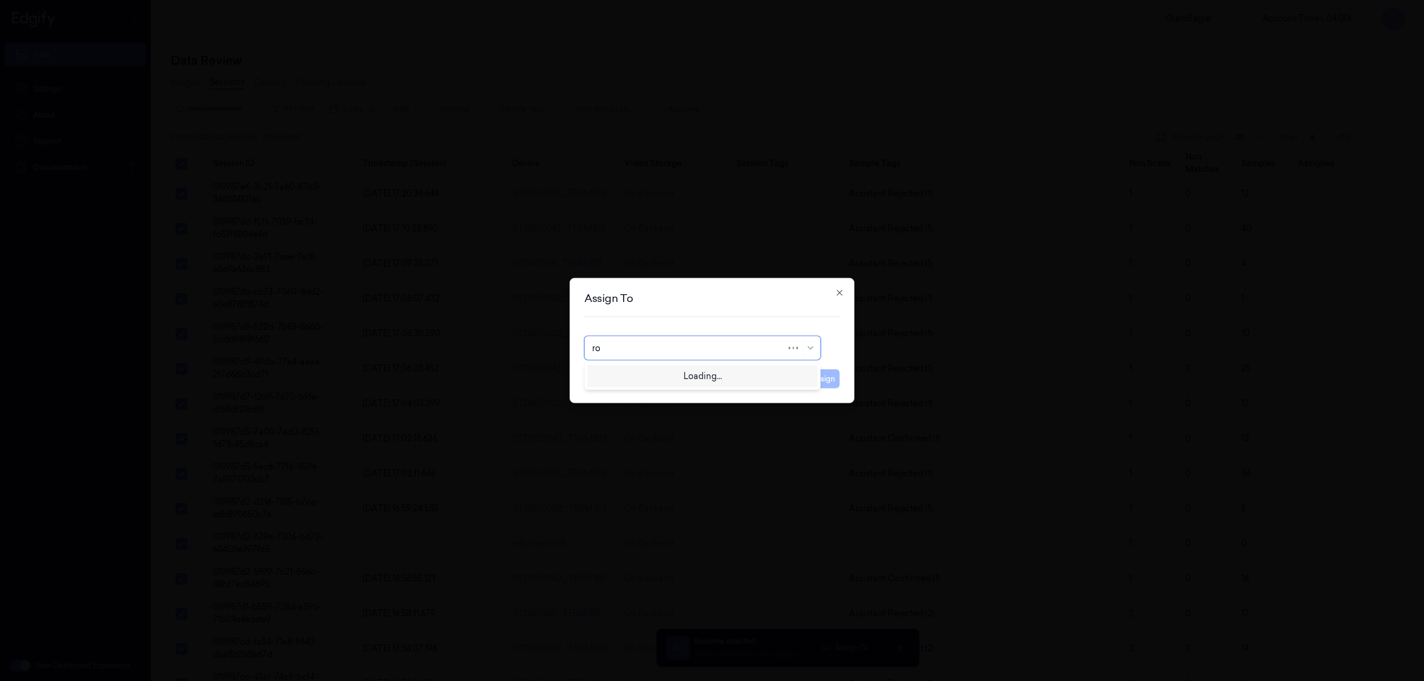
type input "roh"
click at [627, 372] on div "[PERSON_NAME]" at bounding box center [627, 375] width 71 height 12
click at [823, 375] on button "Assign" at bounding box center [823, 379] width 33 height 19
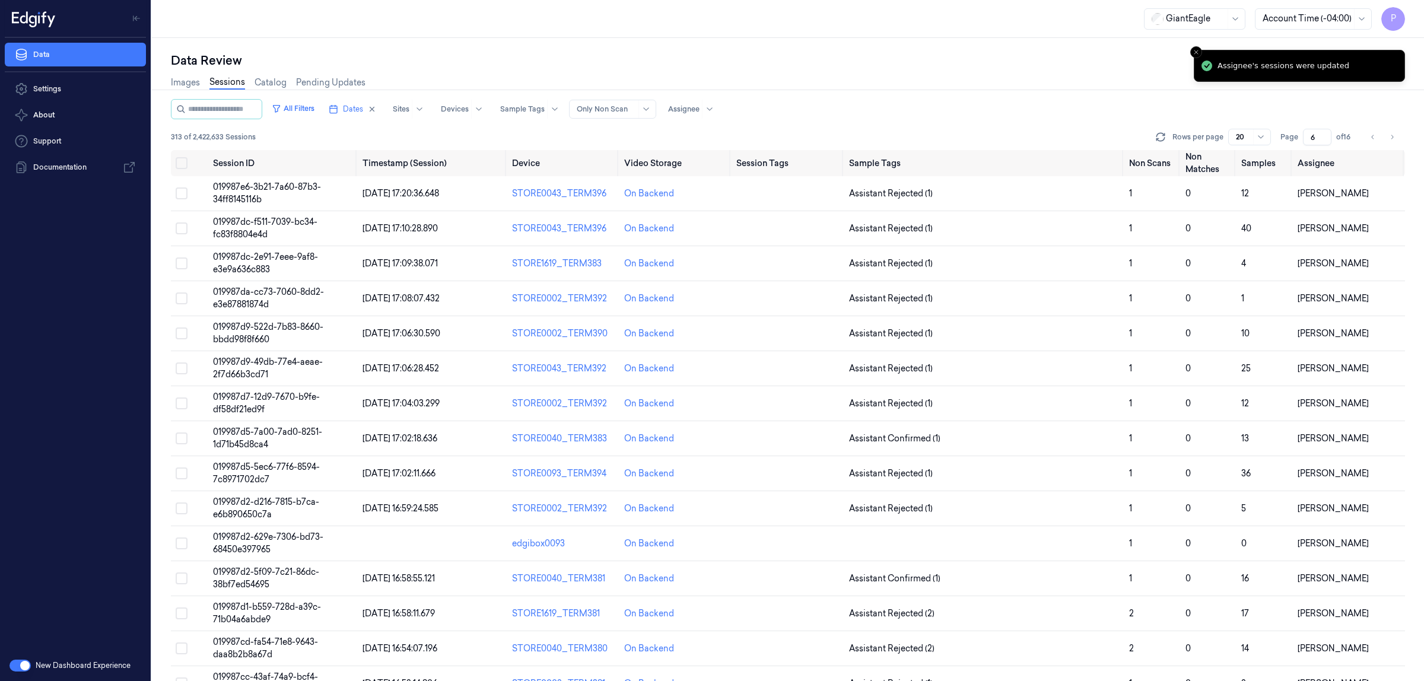
click at [934, 76] on div "Images Sessions Catalog Pending Updates" at bounding box center [788, 84] width 1234 height 30
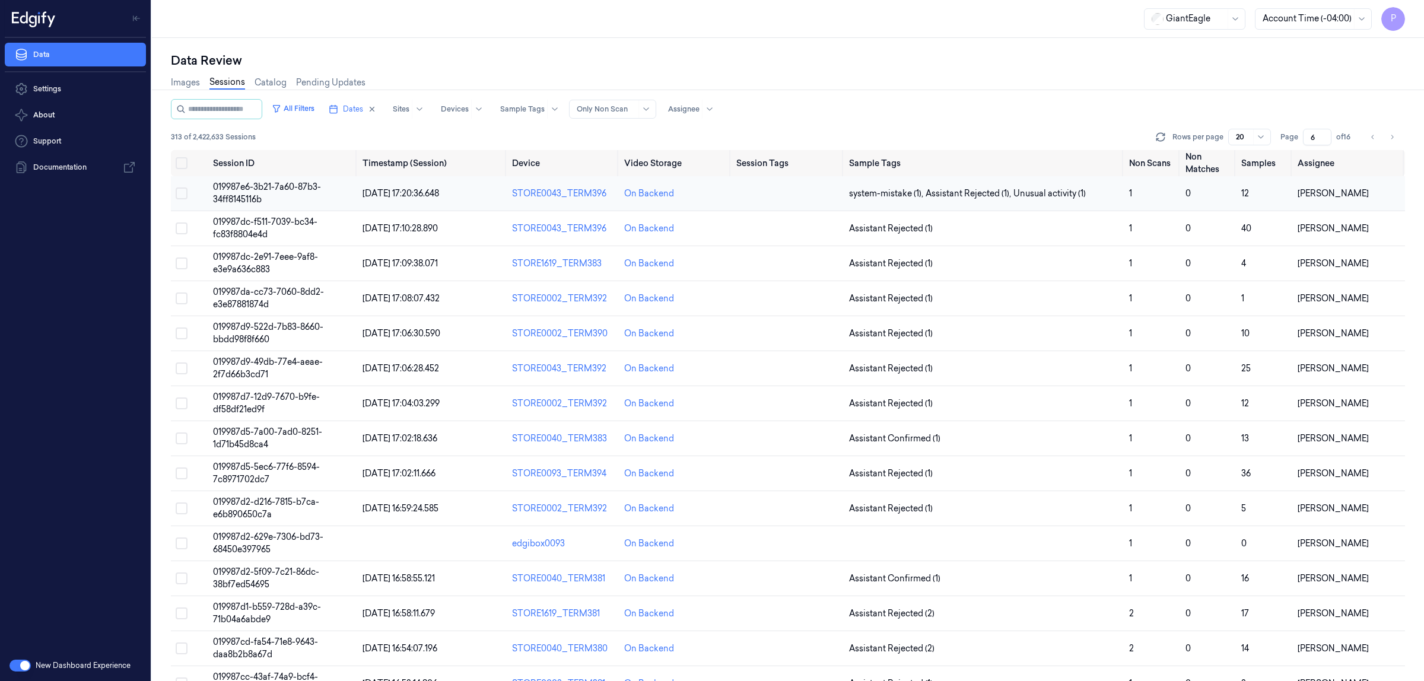
click at [290, 189] on span "019987e6-3b21-7a60-87b3-34ff8145116b" at bounding box center [267, 193] width 108 height 23
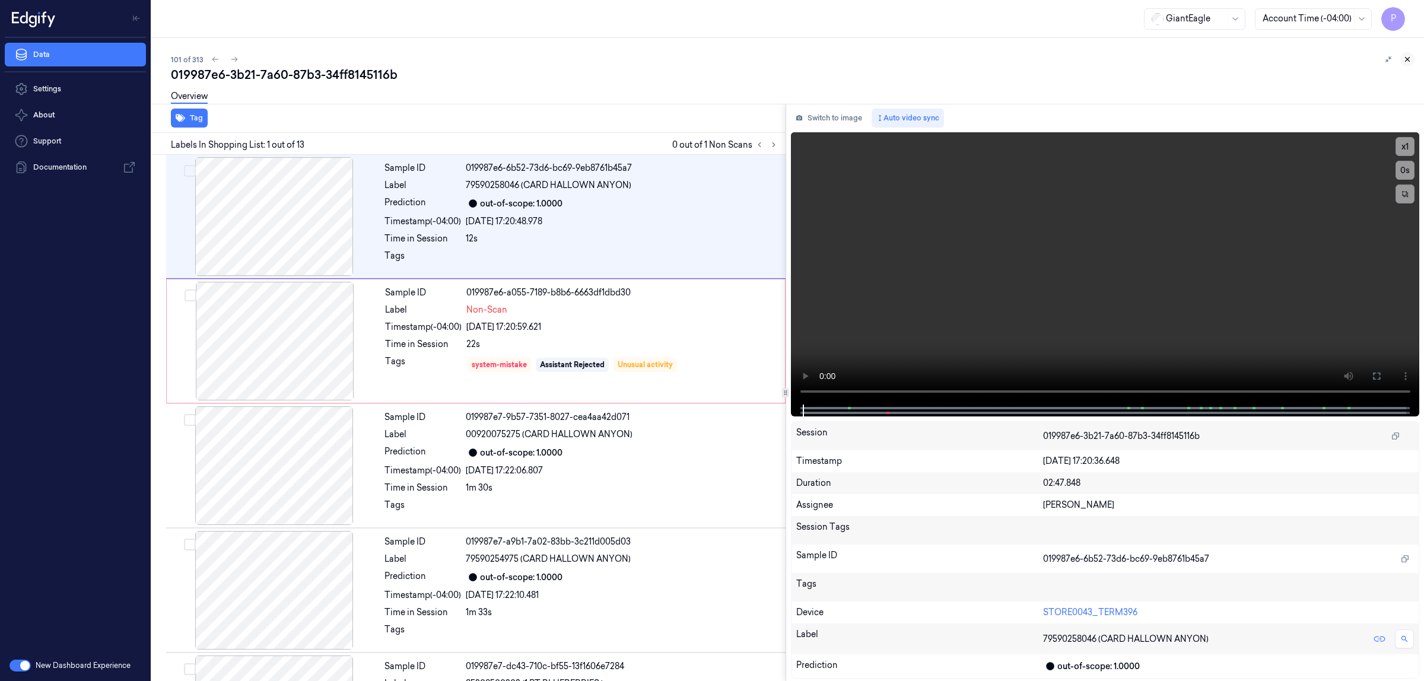
click at [1405, 52] on button at bounding box center [1408, 59] width 14 height 14
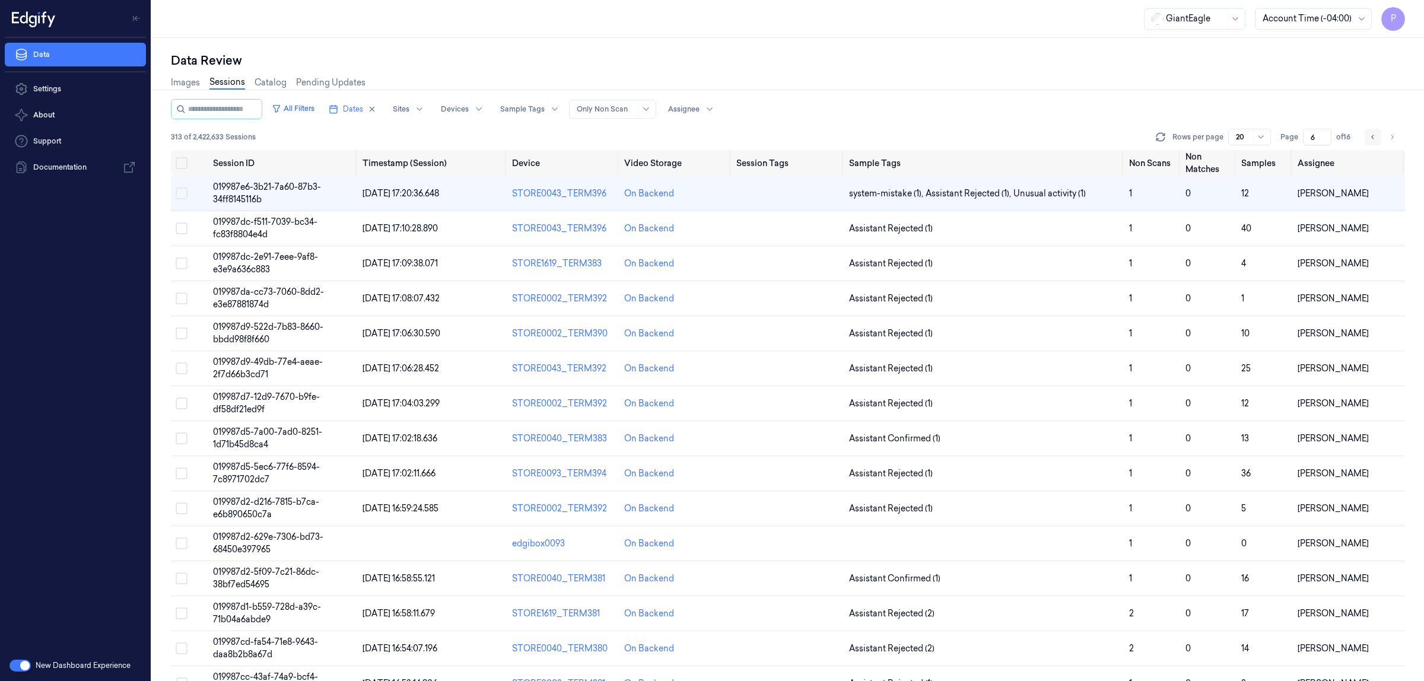
click at [1370, 141] on icon "Go to previous page" at bounding box center [1373, 136] width 7 height 9
type input "5"
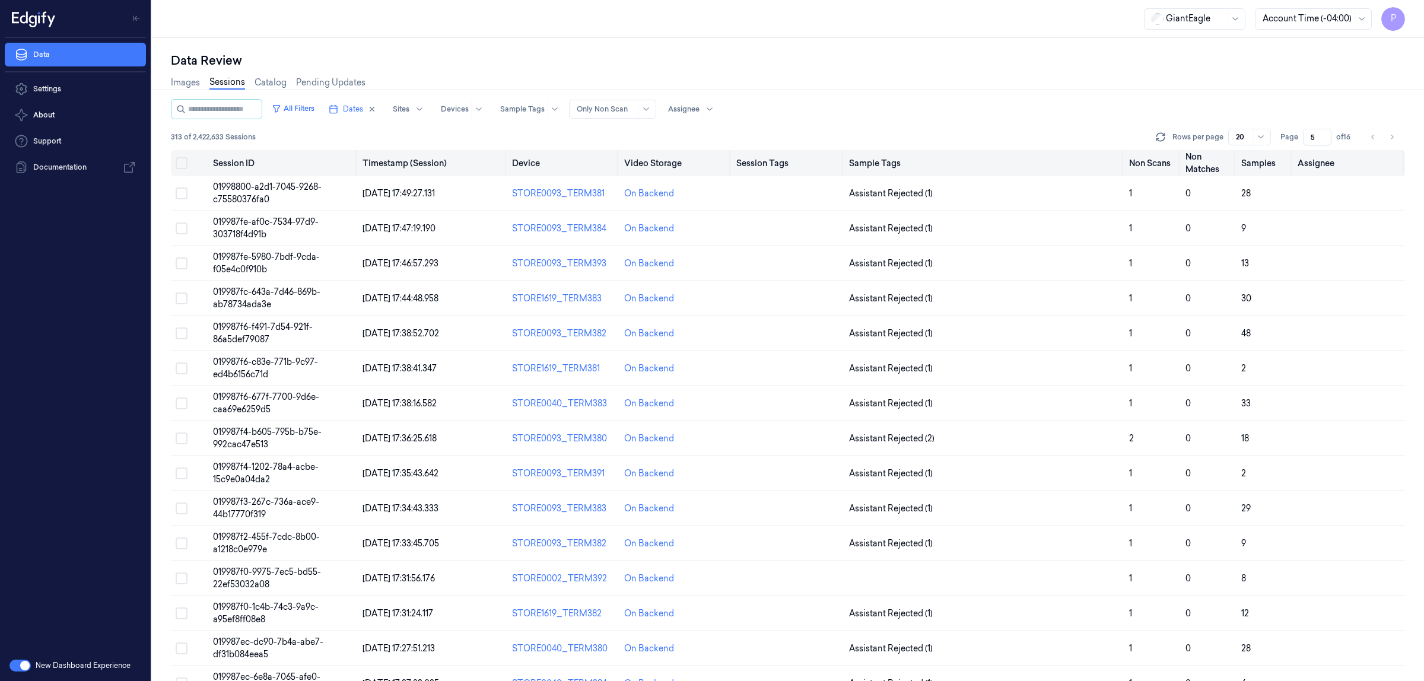
click at [180, 161] on button "Select all" at bounding box center [182, 163] width 12 height 12
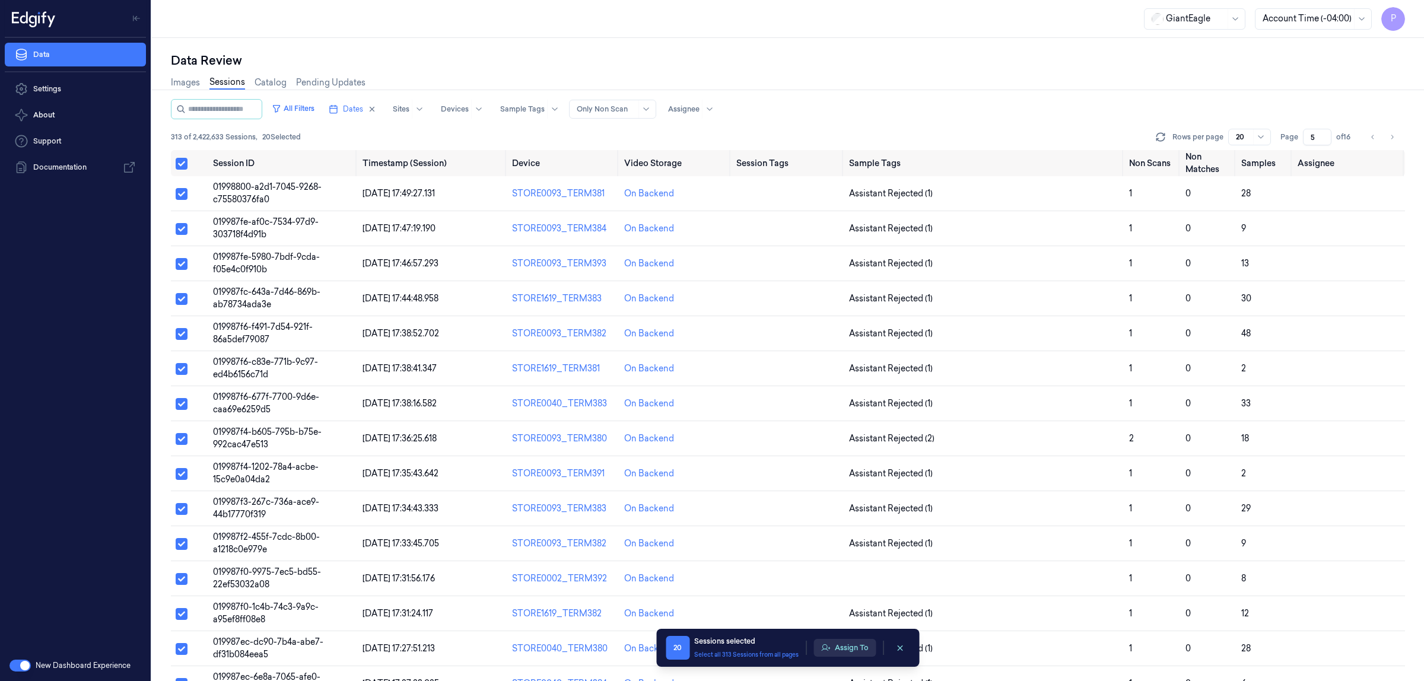
click at [837, 645] on button "Assign To" at bounding box center [845, 648] width 62 height 18
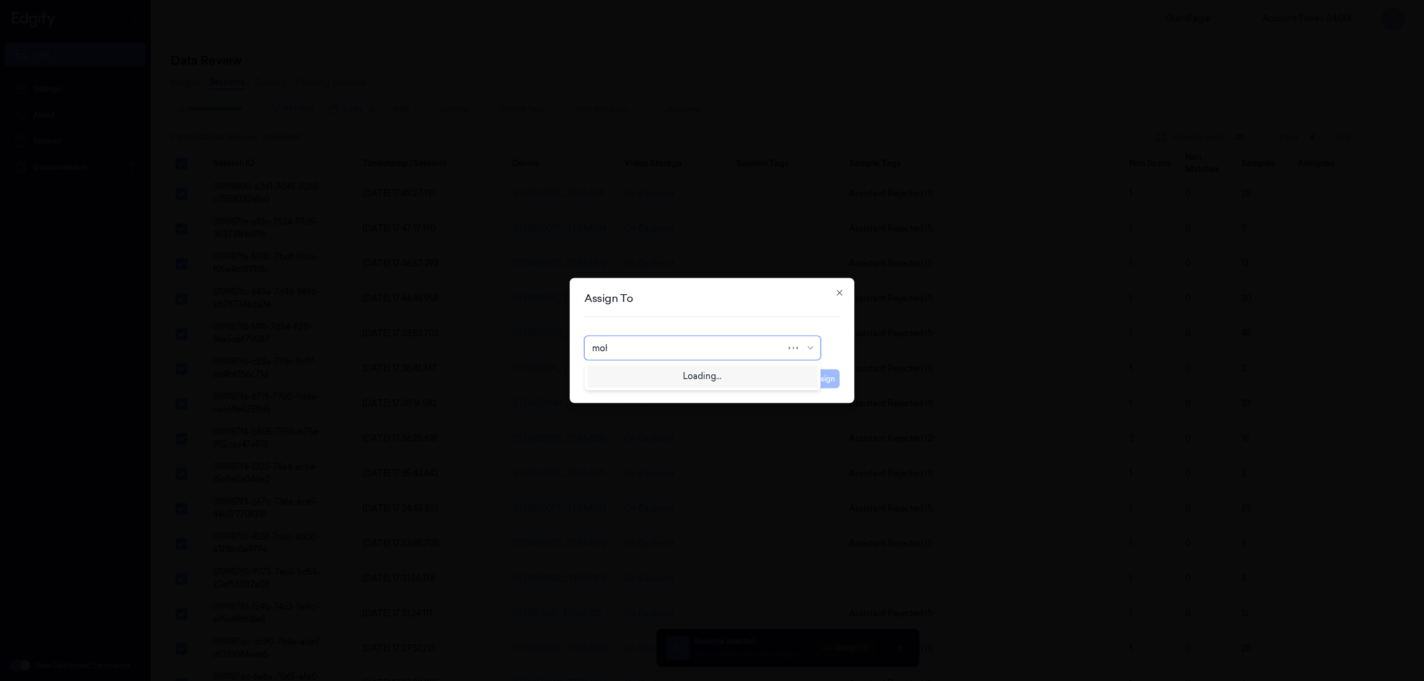
type input "moha"
click at [640, 380] on div "[PERSON_NAME]" at bounding box center [627, 375] width 71 height 12
click at [835, 377] on button "Assign" at bounding box center [823, 379] width 33 height 19
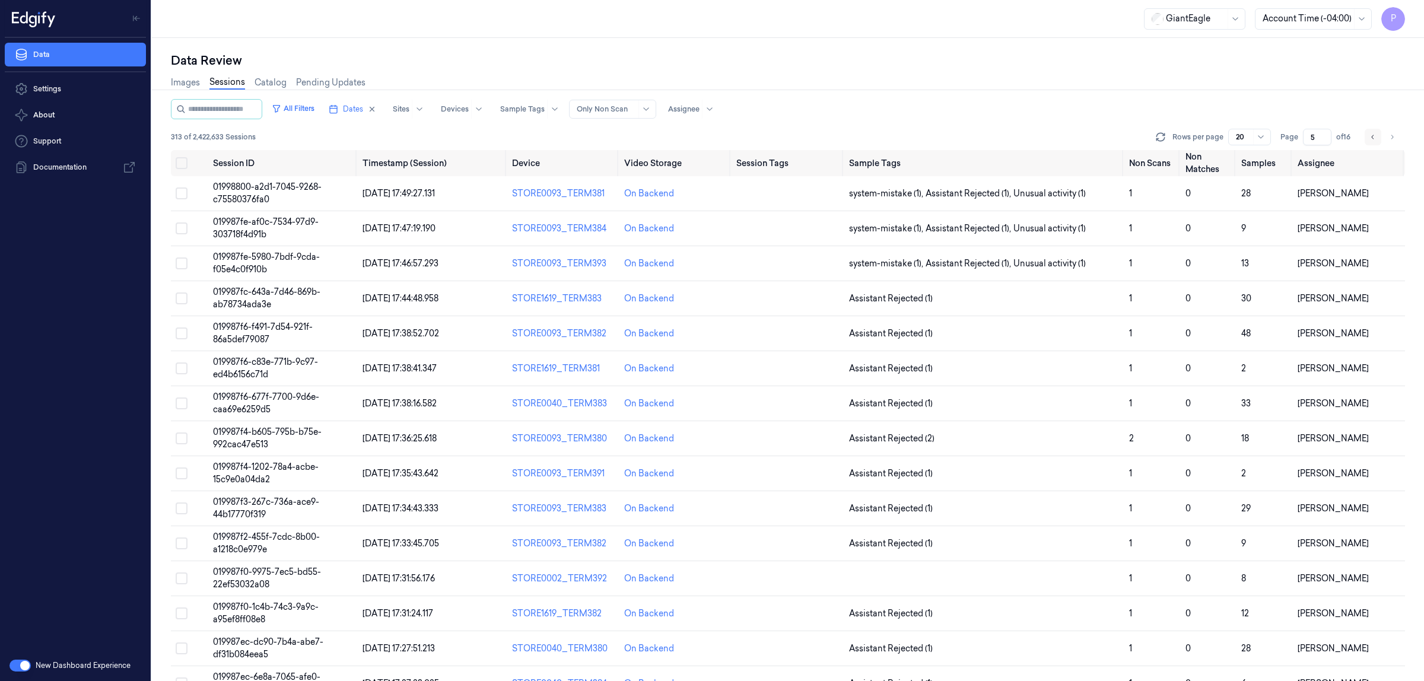
click at [1372, 137] on icon "Go to previous page" at bounding box center [1373, 136] width 7 height 9
type input "4"
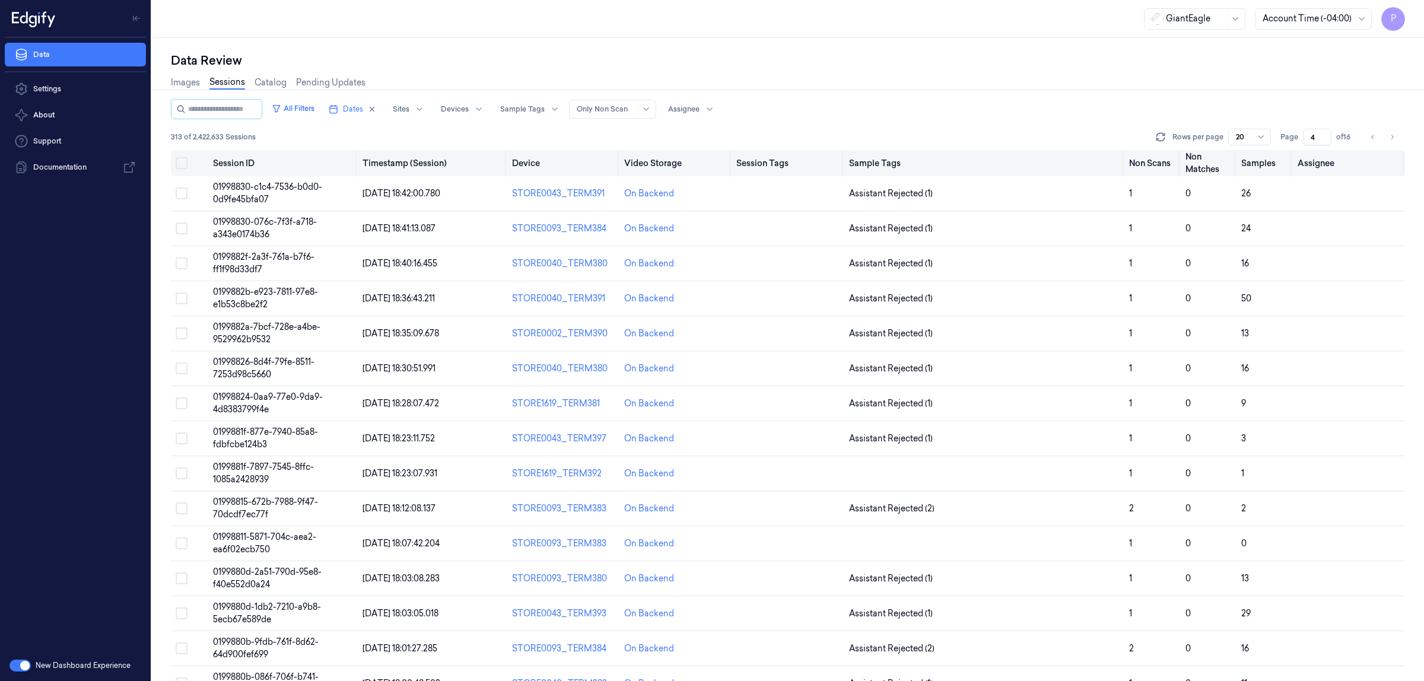
click at [183, 162] on button "Select all" at bounding box center [182, 163] width 12 height 12
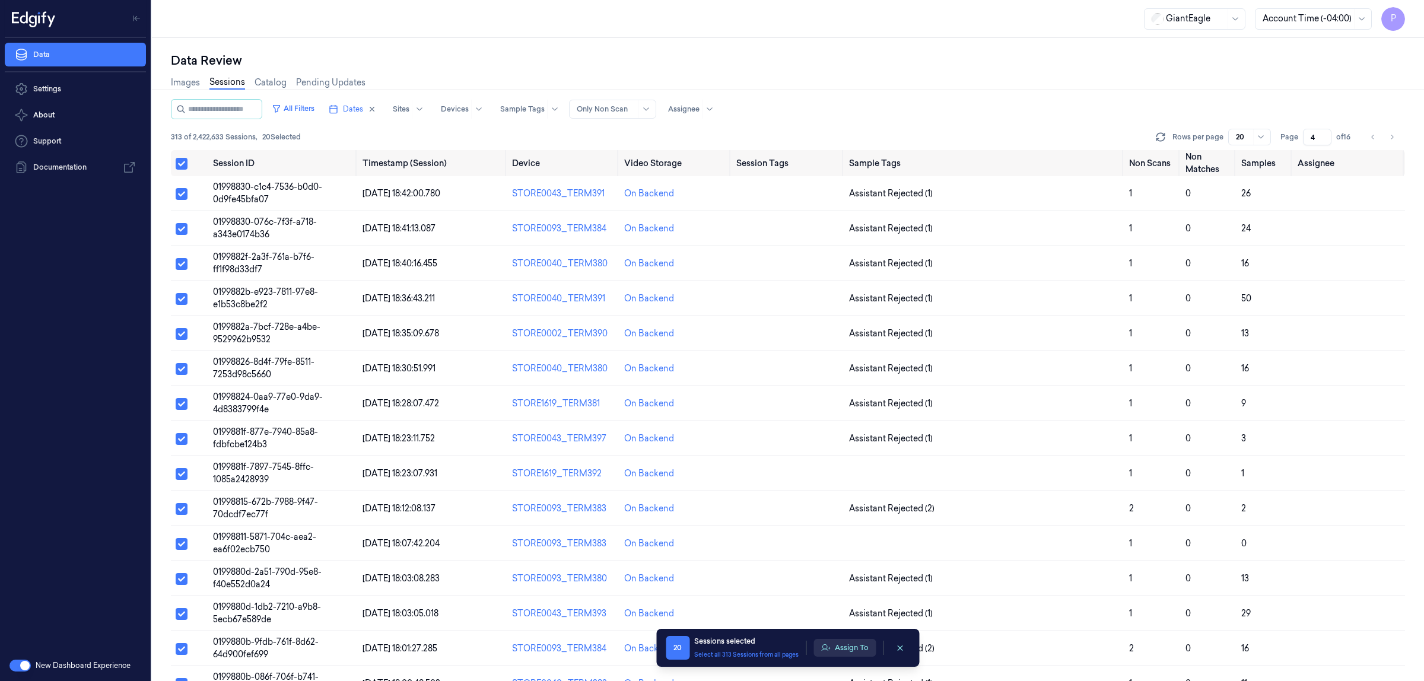
click at [855, 653] on button "Assign To" at bounding box center [845, 648] width 62 height 18
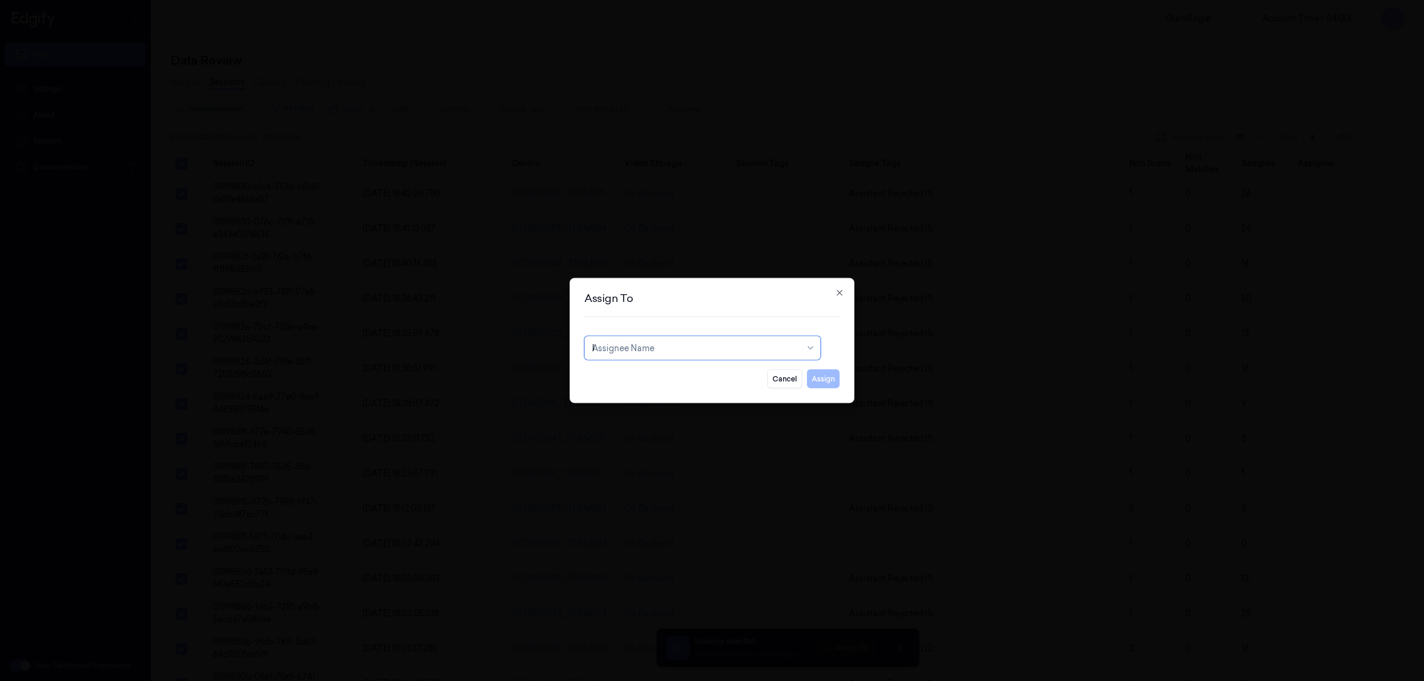
type input "ko"
click at [692, 376] on div "korisetty prem" at bounding box center [702, 375] width 221 height 12
click at [825, 377] on button "Assign" at bounding box center [823, 379] width 33 height 19
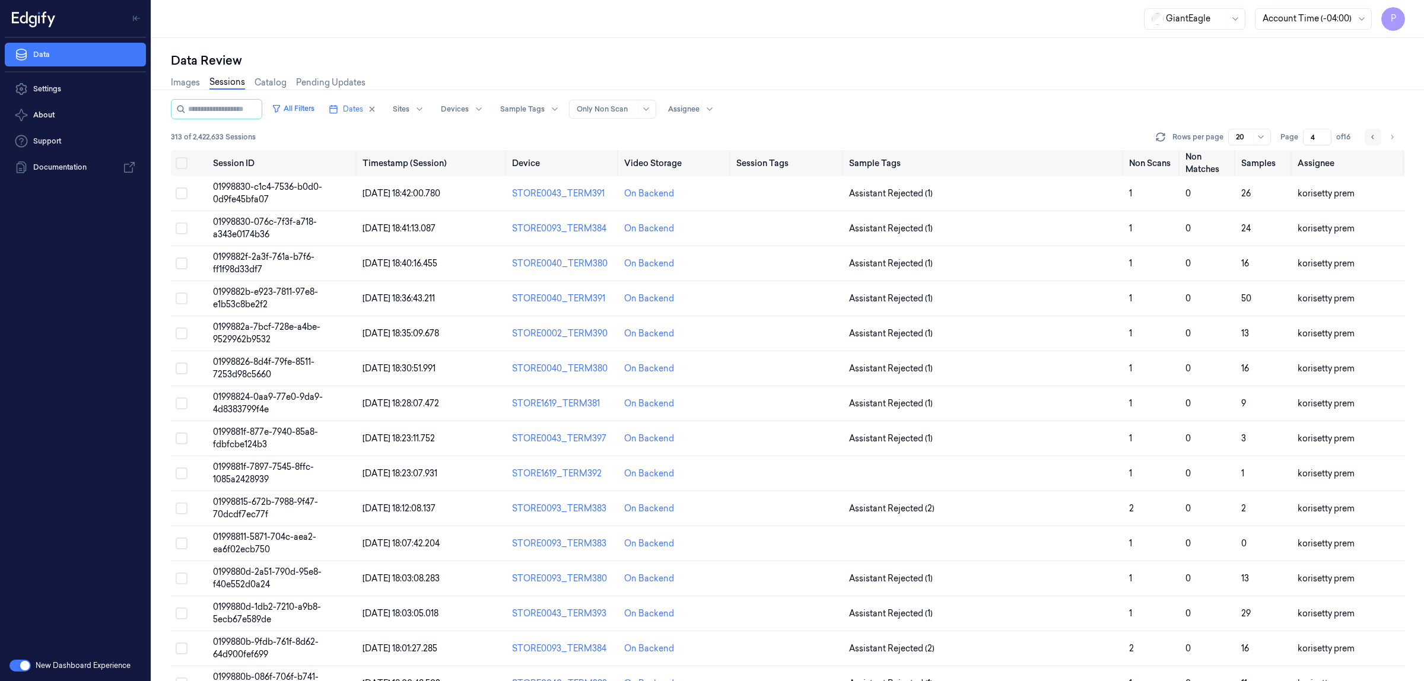
click at [1374, 135] on icon "Go to previous page" at bounding box center [1373, 136] width 7 height 9
type input "3"
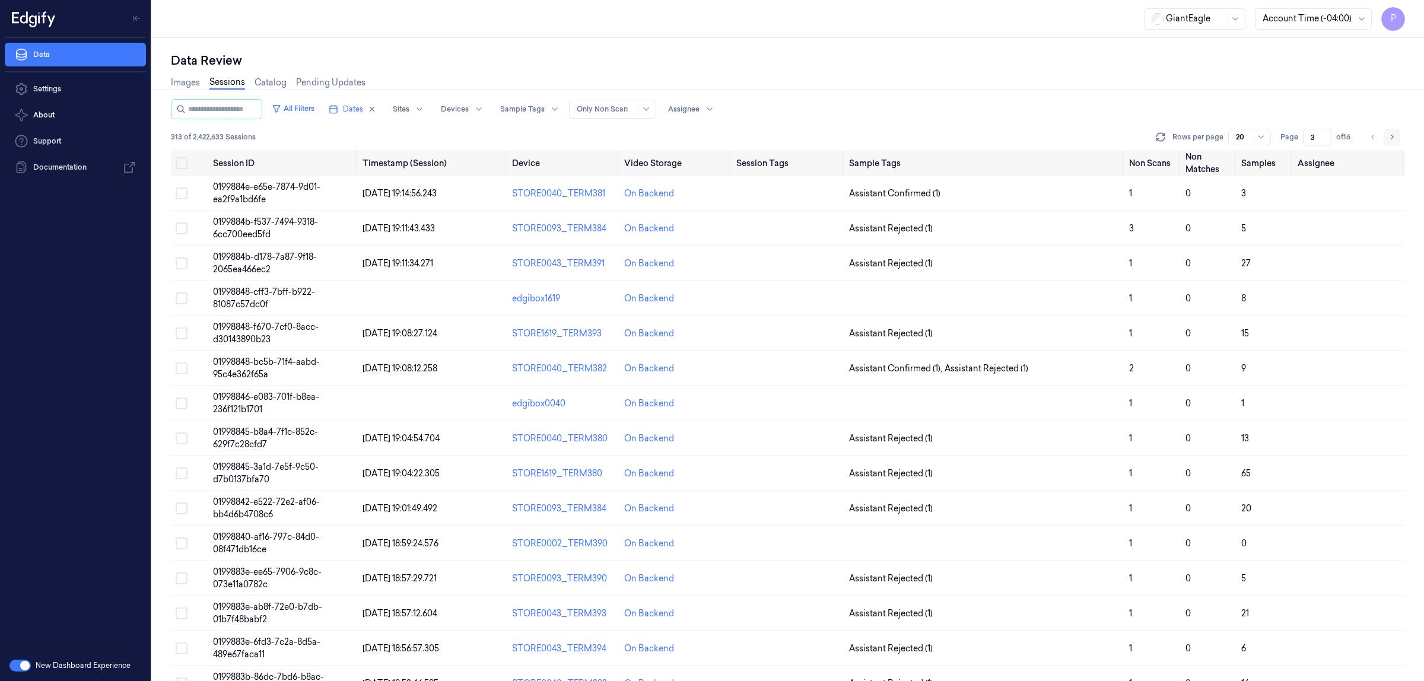
click at [1390, 135] on icon "Go to next page" at bounding box center [1392, 136] width 7 height 9
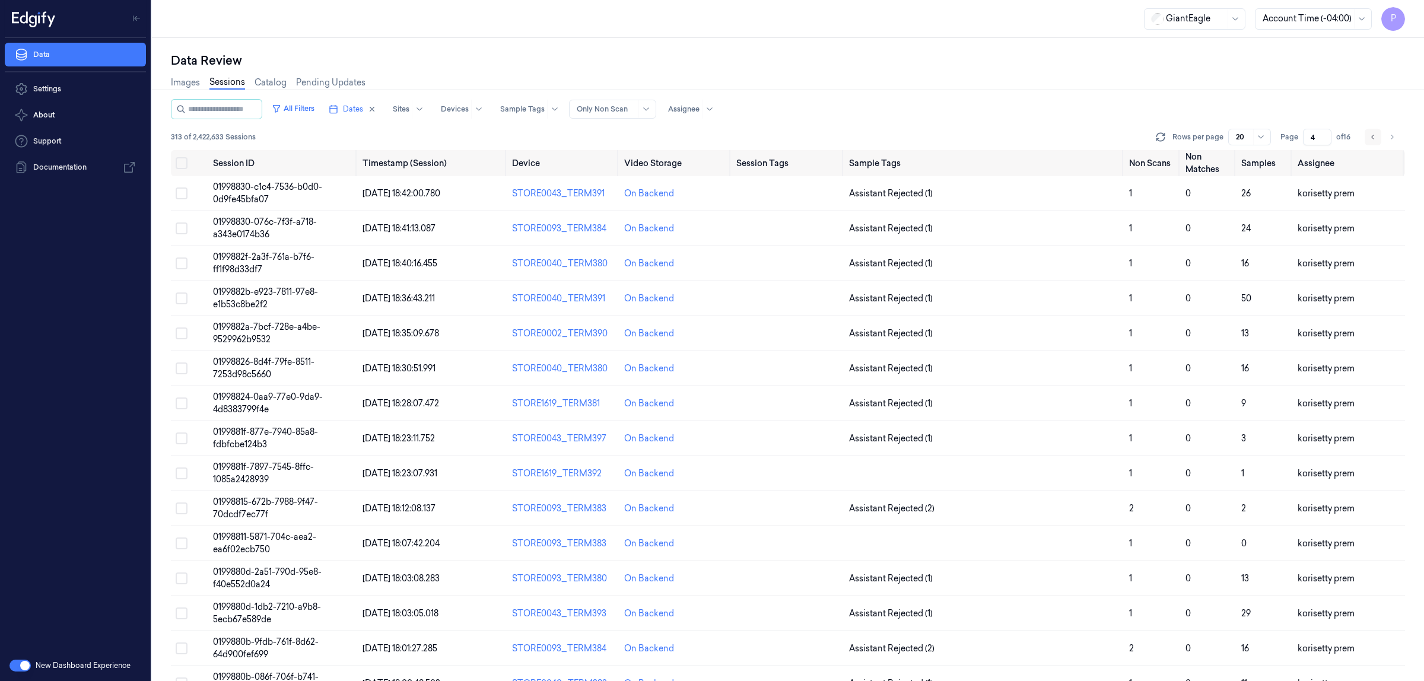
click at [1374, 132] on icon "Go to previous page" at bounding box center [1373, 136] width 7 height 9
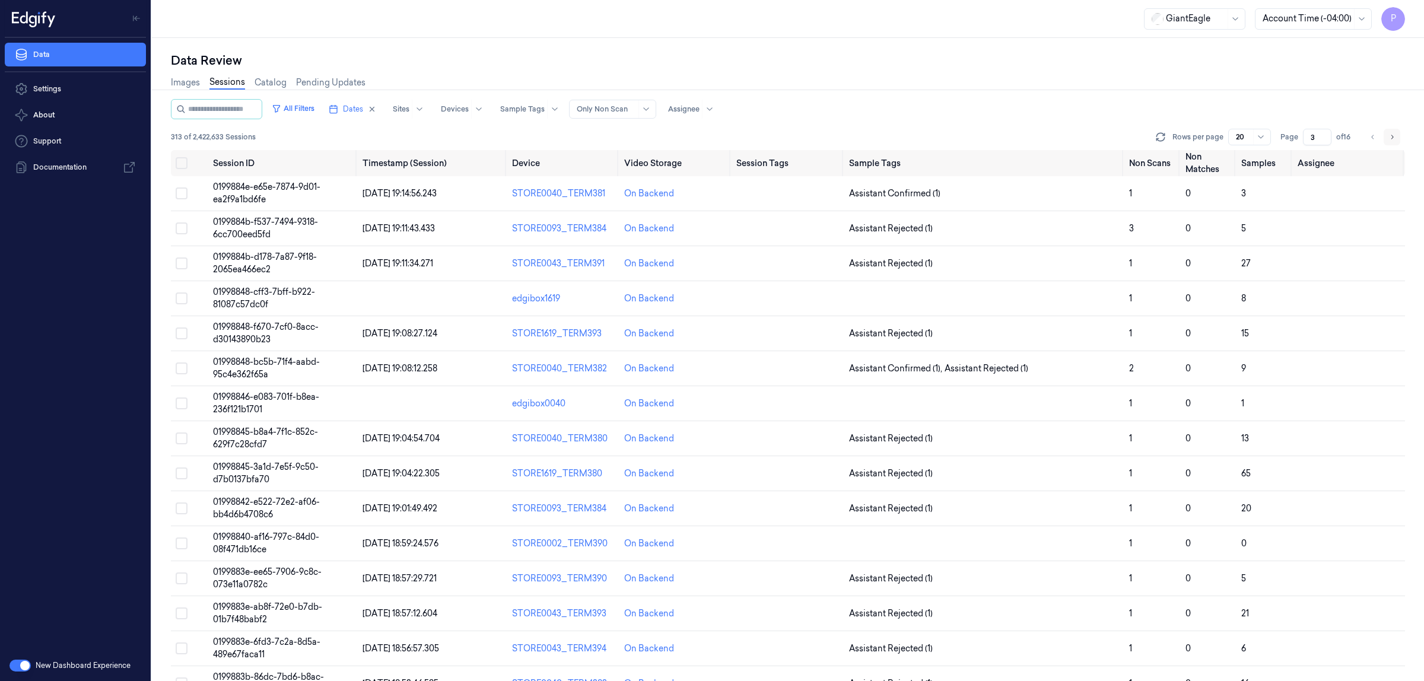
click at [1389, 136] on icon "Go to next page" at bounding box center [1392, 136] width 7 height 9
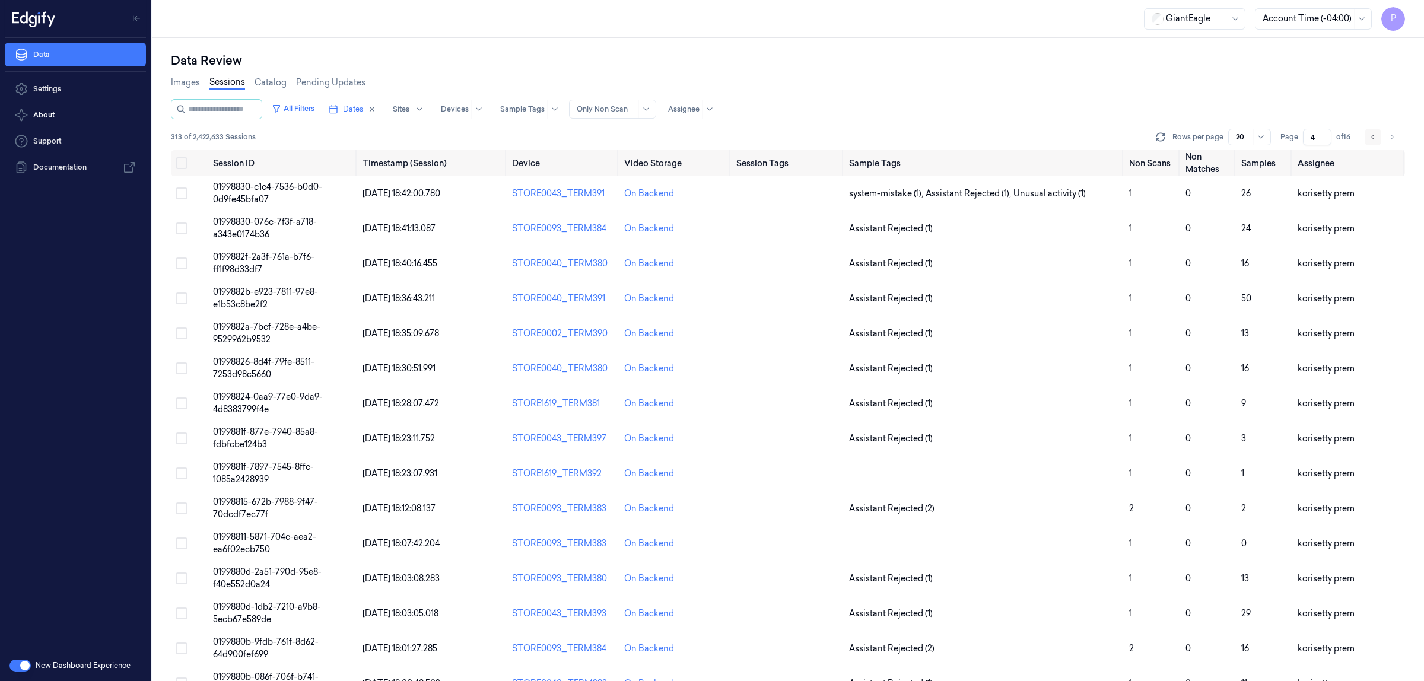
click at [1372, 140] on icon "Go to previous page" at bounding box center [1373, 136] width 7 height 9
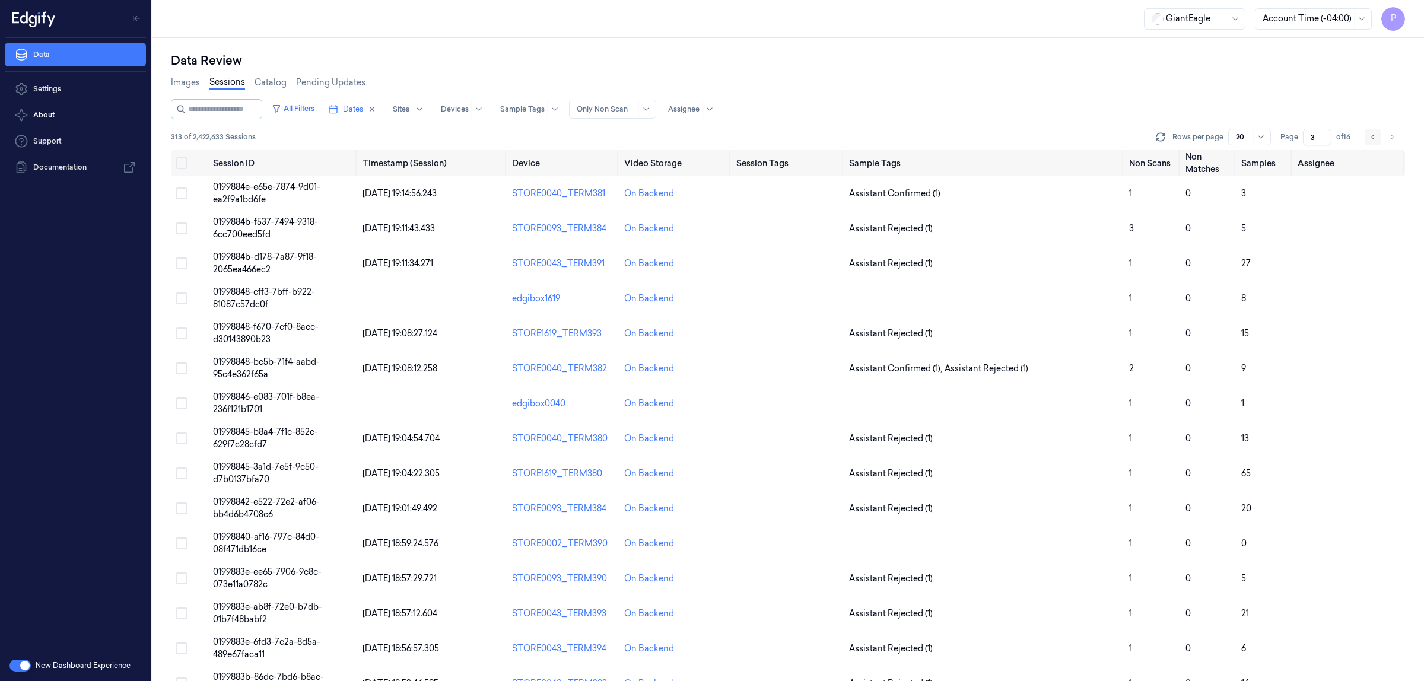
click at [1370, 137] on icon "Go to previous page" at bounding box center [1373, 136] width 7 height 9
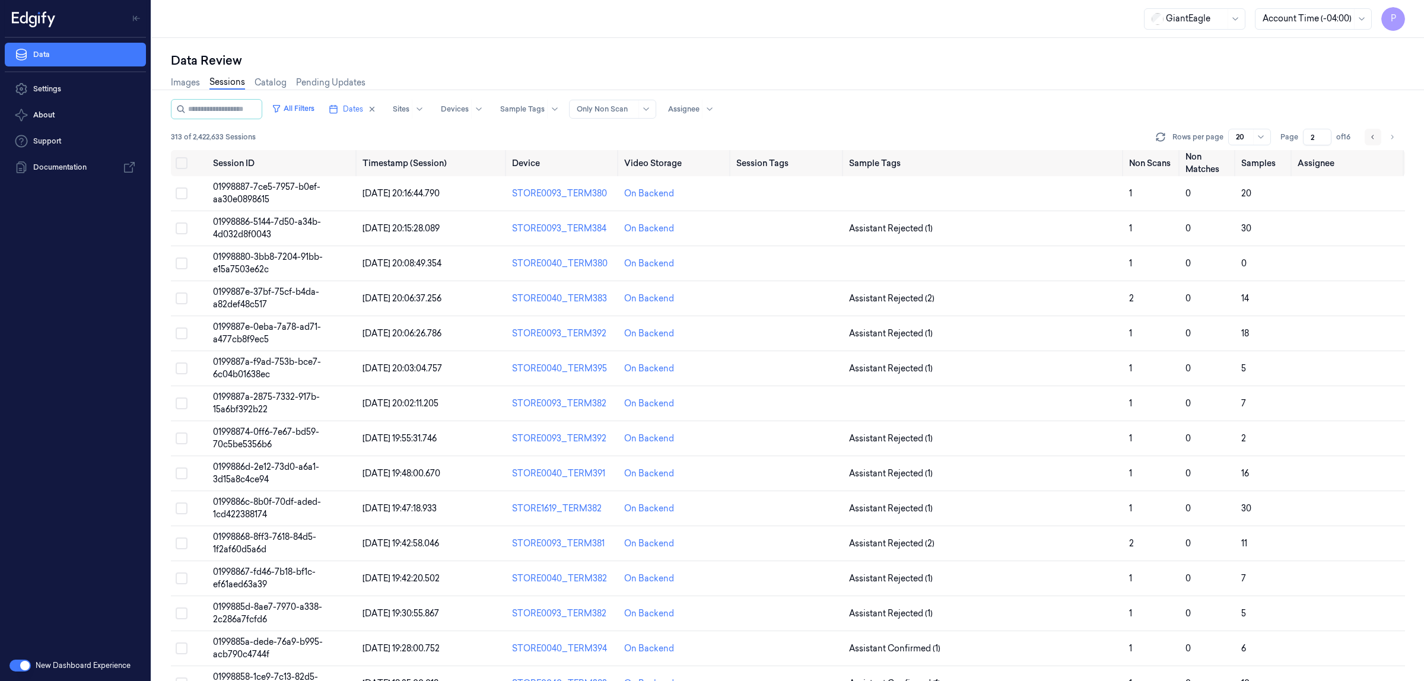
click at [1372, 138] on icon "Go to previous page" at bounding box center [1373, 136] width 7 height 9
click at [1372, 138] on li "pagination" at bounding box center [1373, 137] width 17 height 17
click at [1392, 137] on icon "Go to next page" at bounding box center [1392, 136] width 7 height 9
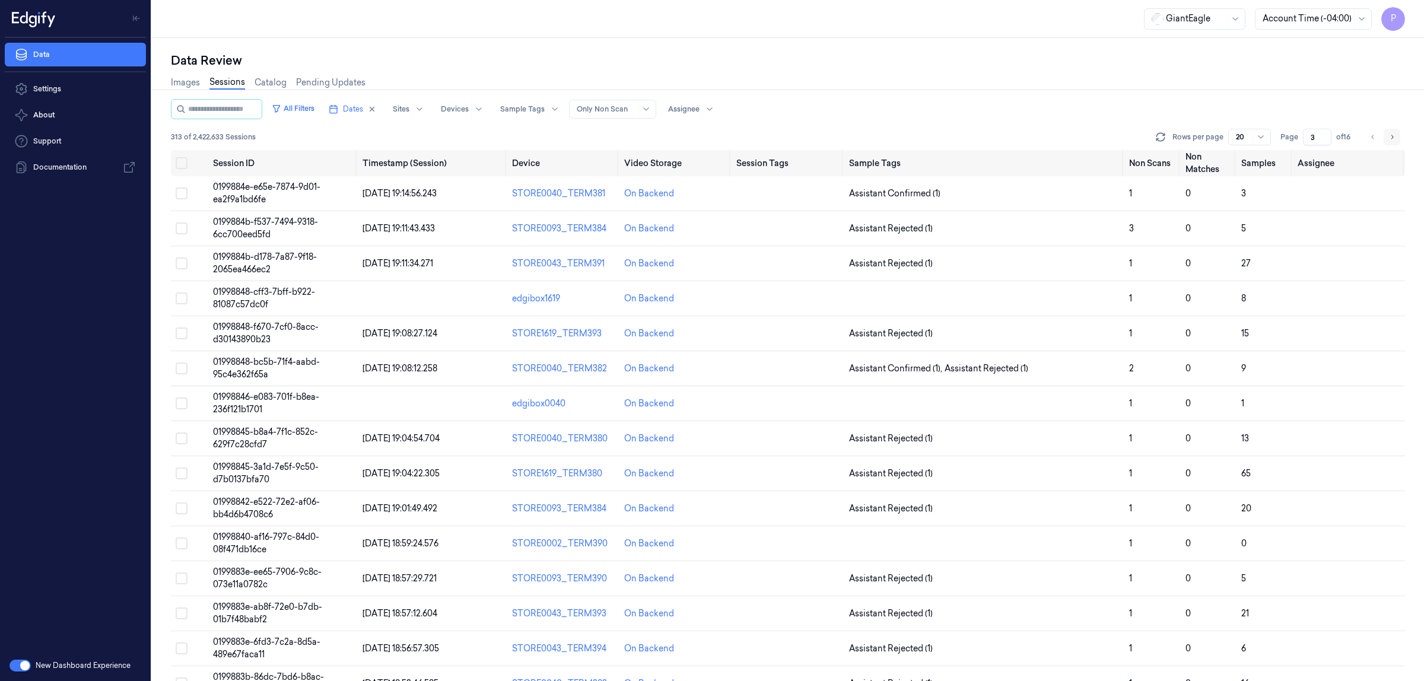
click at [1392, 137] on icon "Go to next page" at bounding box center [1392, 136] width 7 height 9
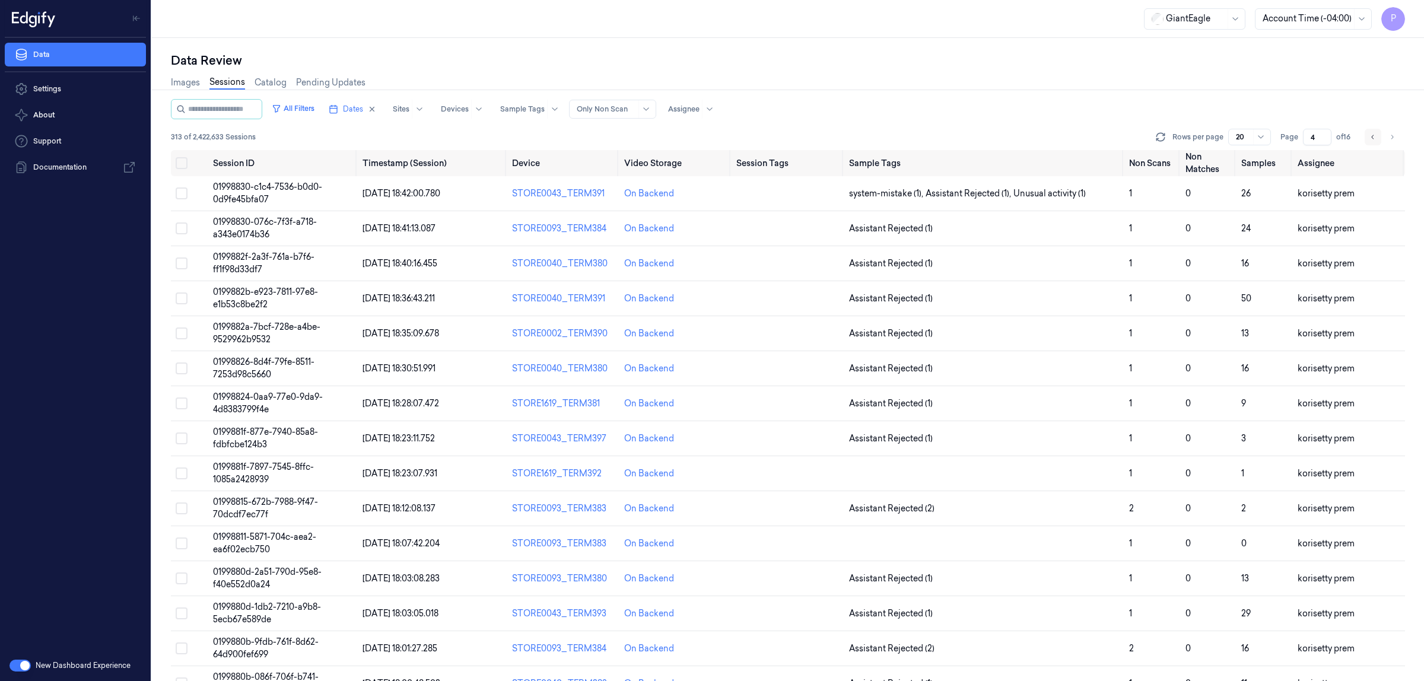
click at [1372, 137] on icon "Go to previous page" at bounding box center [1373, 137] width 2 height 4
type input "3"
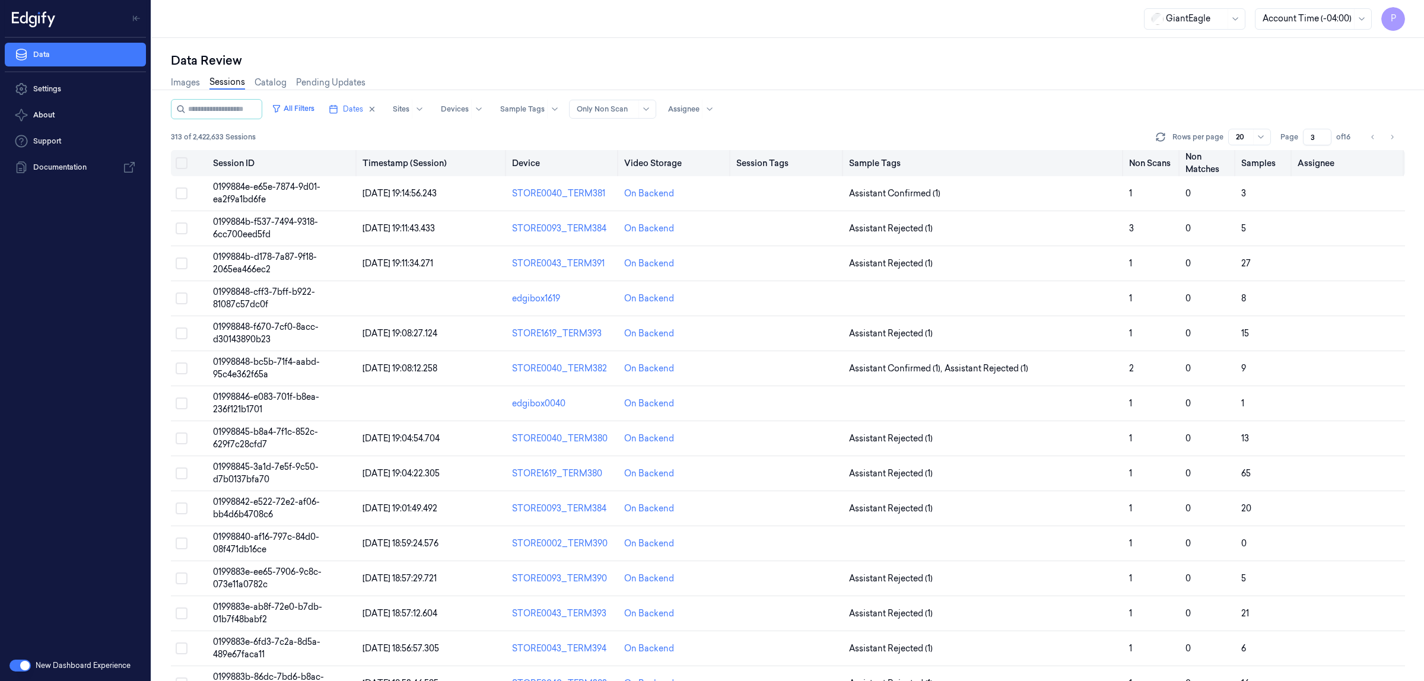
click at [182, 166] on button "Select all" at bounding box center [182, 163] width 12 height 12
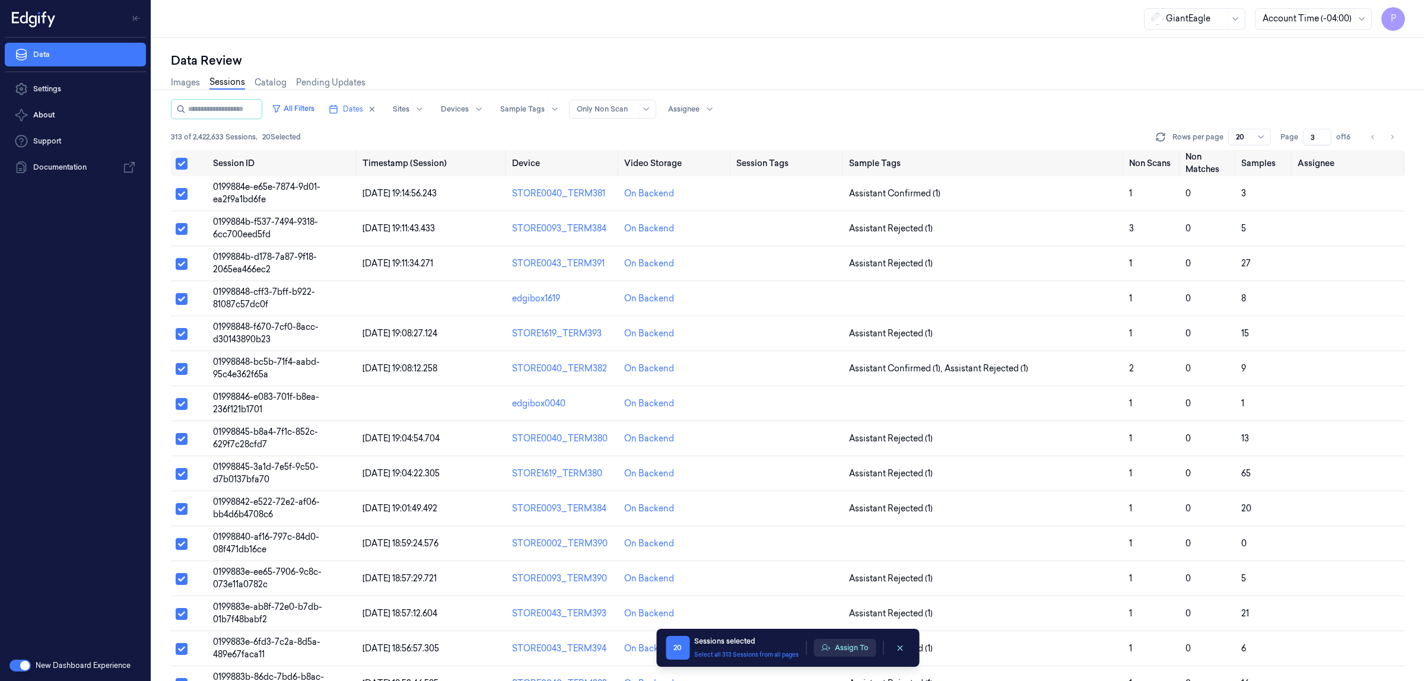
click at [852, 655] on button "Assign To" at bounding box center [845, 648] width 62 height 18
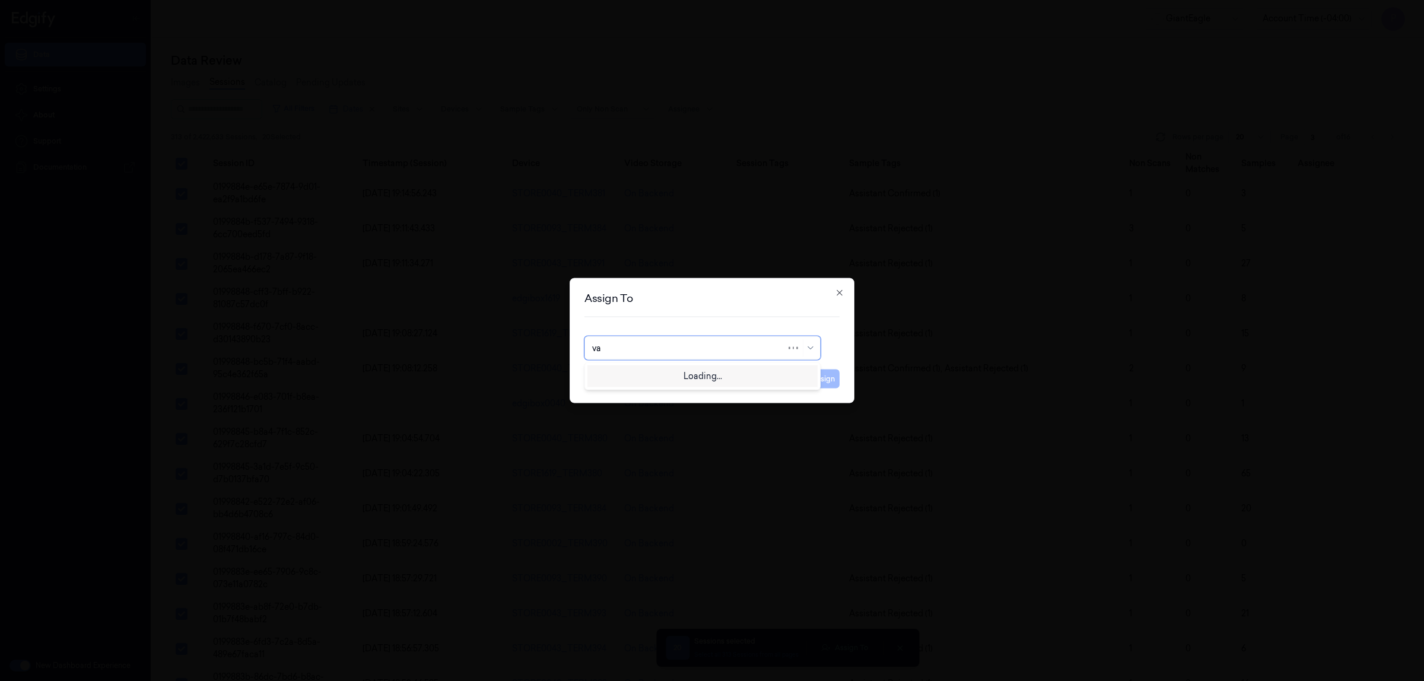
type input "var"
click at [659, 392] on div "[PERSON_NAME] g" at bounding box center [702, 395] width 221 height 12
click at [820, 383] on button "Assign" at bounding box center [823, 379] width 33 height 19
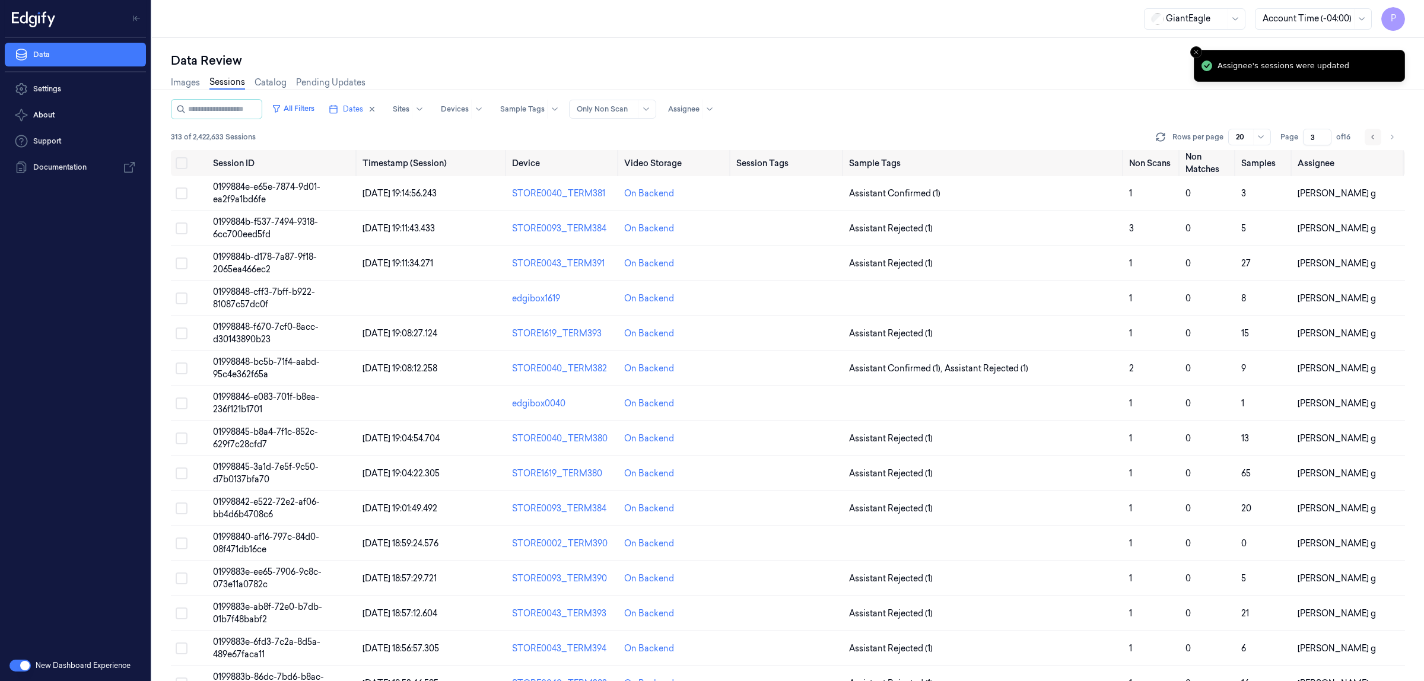
click at [1372, 135] on icon "Go to previous page" at bounding box center [1373, 136] width 7 height 9
type input "2"
